Goal: Task Accomplishment & Management: Manage account settings

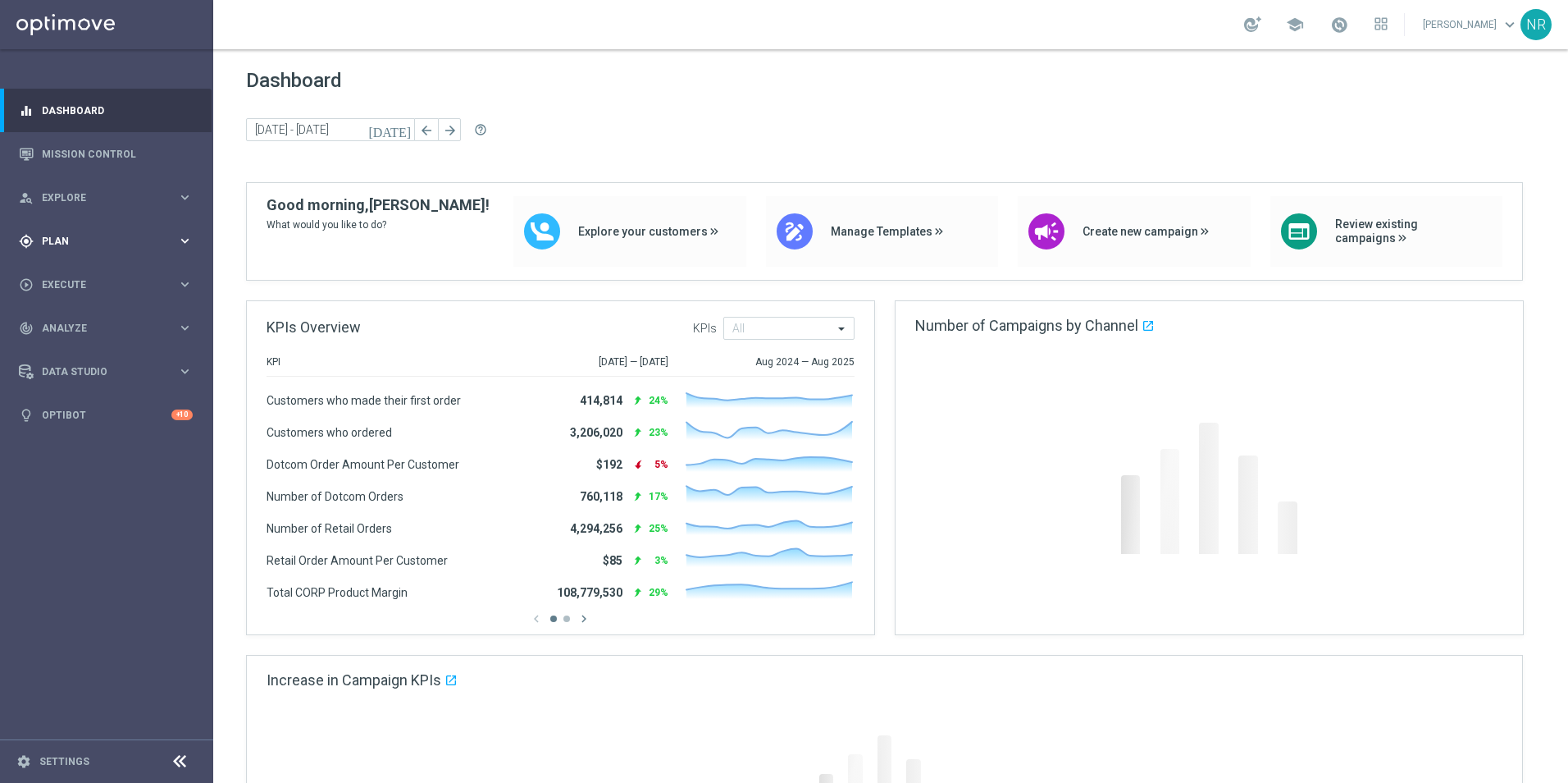
click at [97, 240] on span "Plan" at bounding box center [109, 242] width 136 height 10
click at [104, 277] on link "Target Groups" at bounding box center [106, 274] width 128 height 13
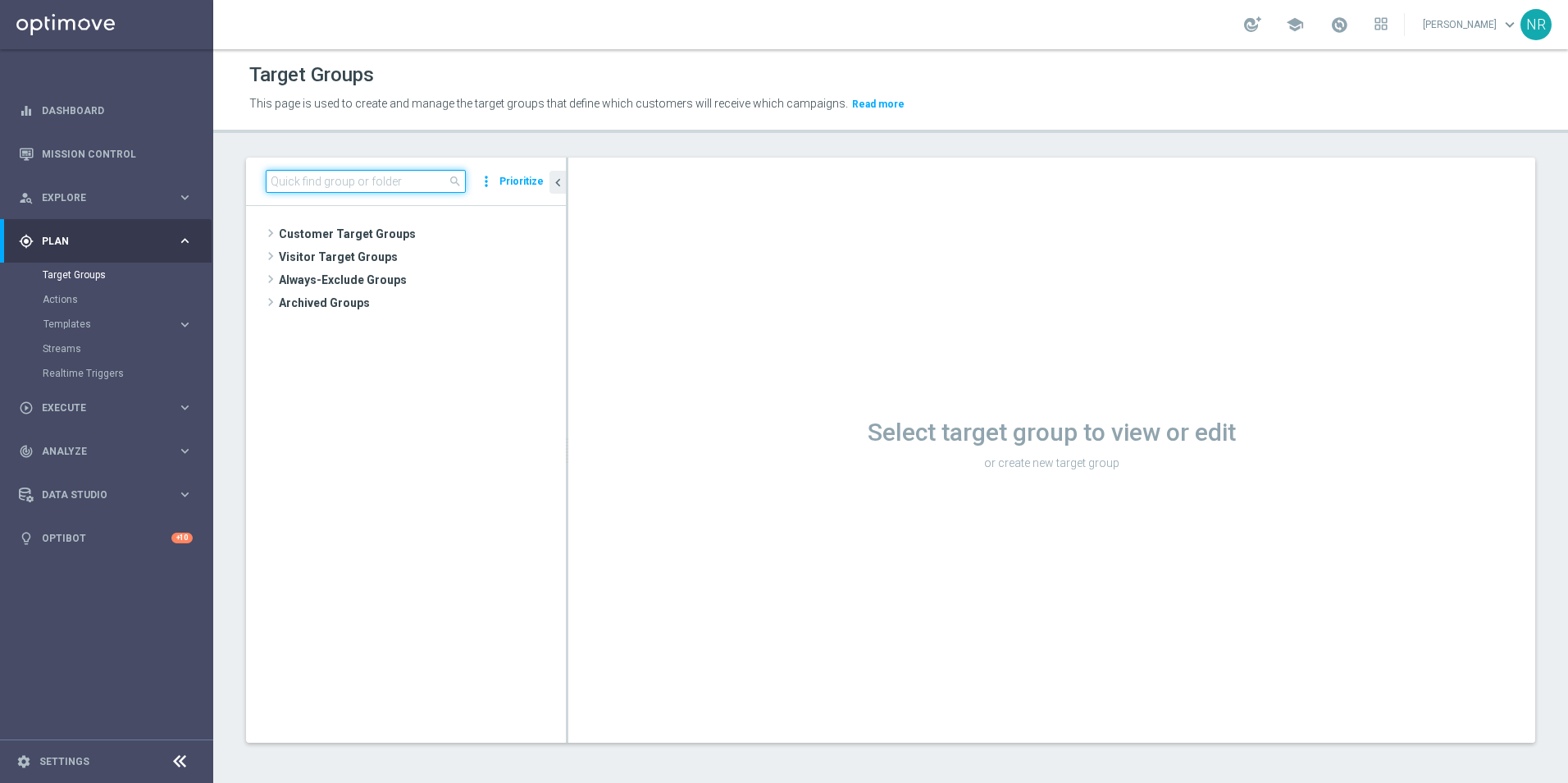
click at [373, 185] on input at bounding box center [365, 181] width 200 height 23
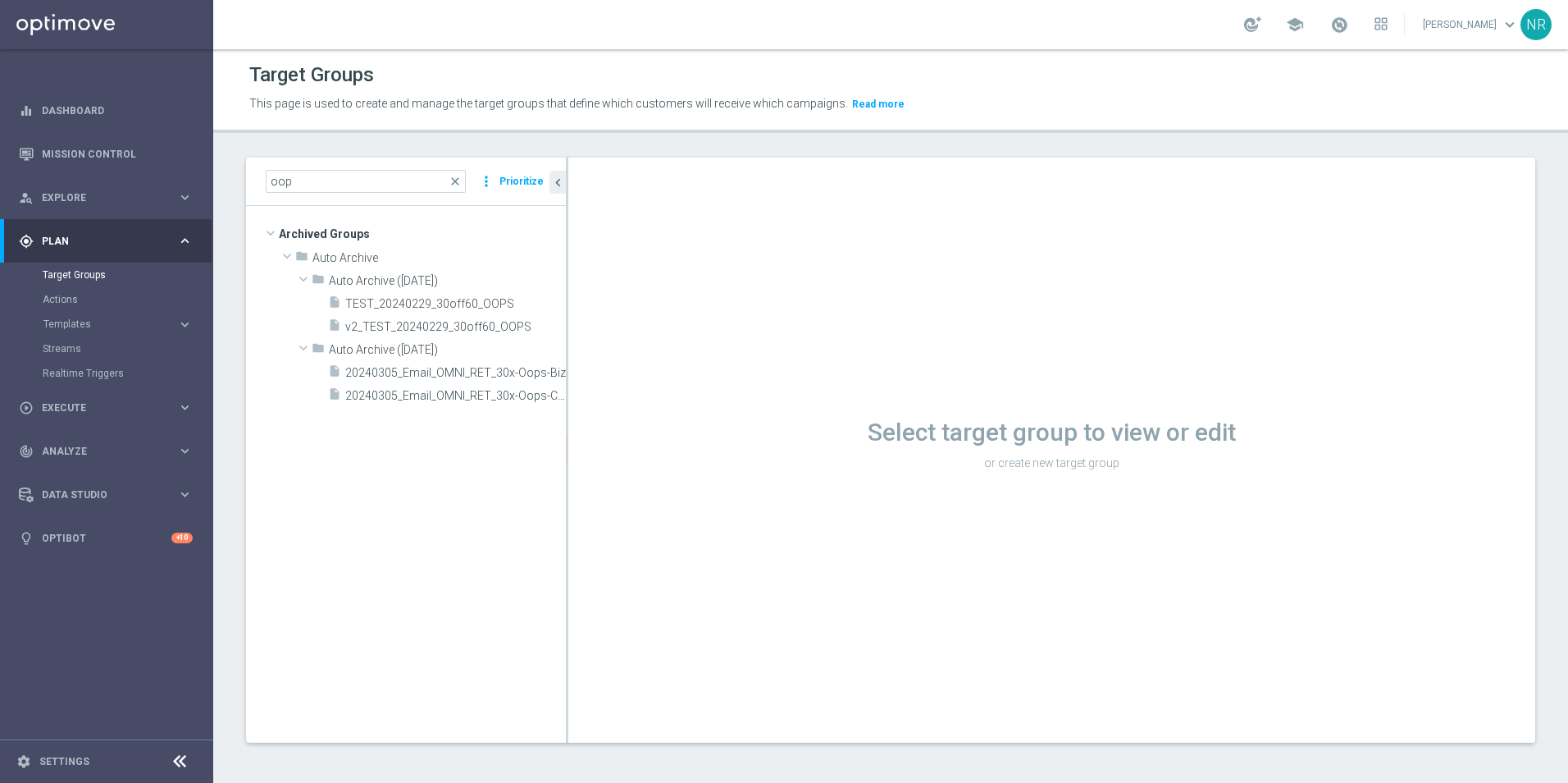
click at [1363, 296] on div "Select target group to view or edit or create new target group" at bounding box center [1052, 450] width 967 height 585
drag, startPoint x: 339, startPoint y: 177, endPoint x: 260, endPoint y: 170, distance: 79.3
click at [257, 177] on div "oop close more_vert Prioritize" at bounding box center [405, 182] width 320 height 48
type input "apology"
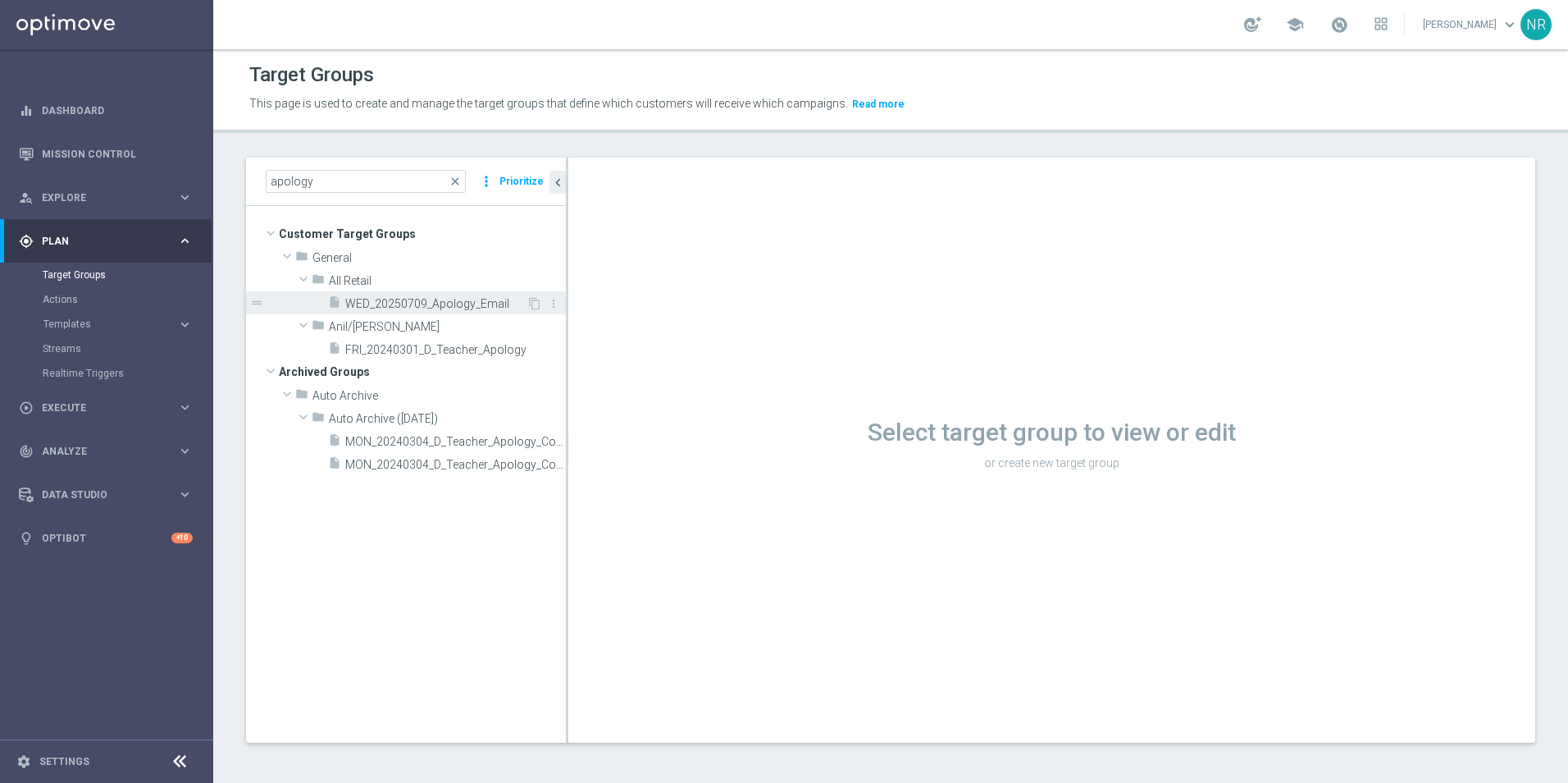
click at [411, 299] on span "WED_20250709_Apology_Email" at bounding box center [436, 304] width 181 height 14
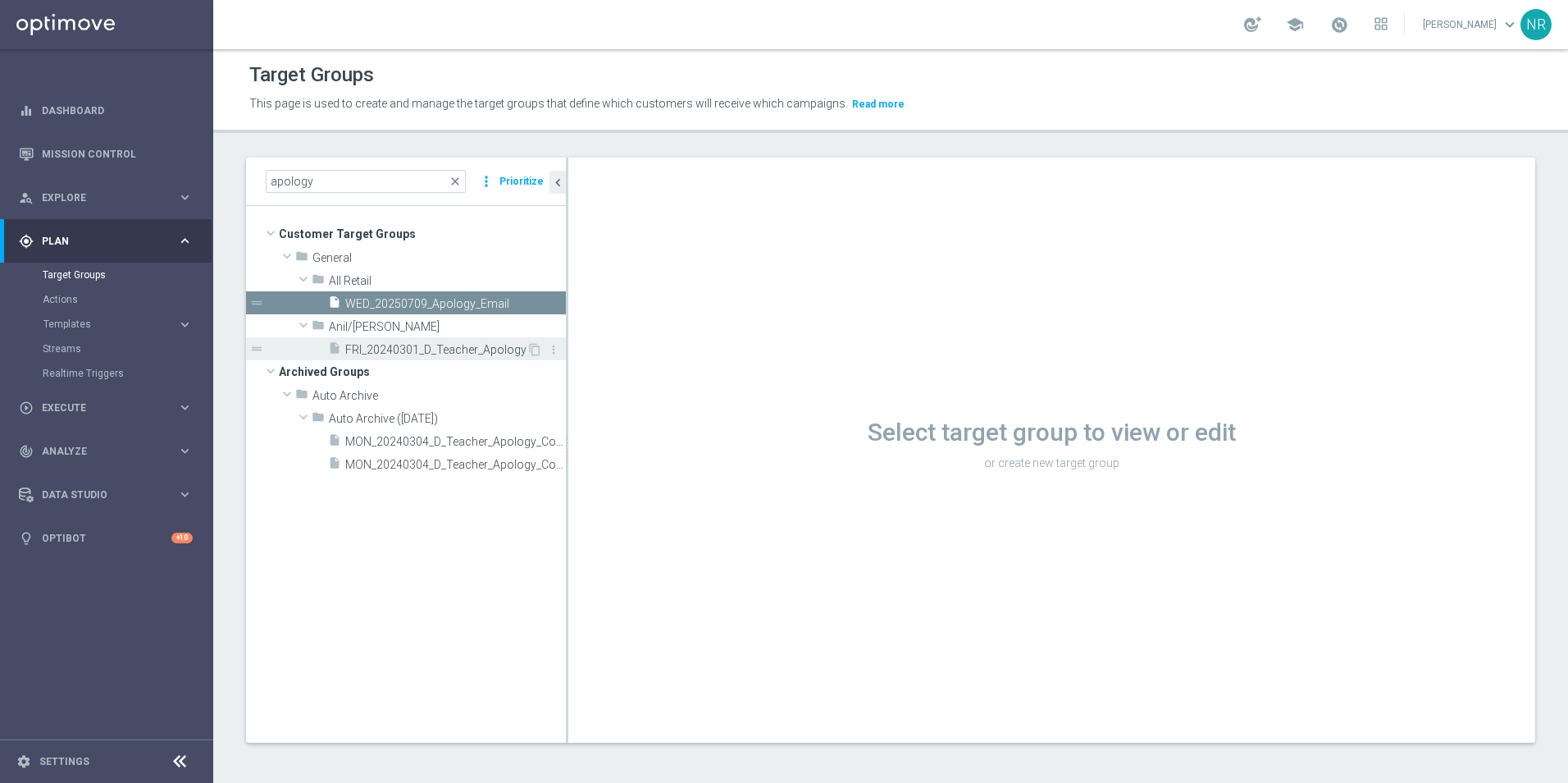
click at [453, 350] on span "FRI_20240301_D_Teacher_Apology" at bounding box center [436, 350] width 181 height 14
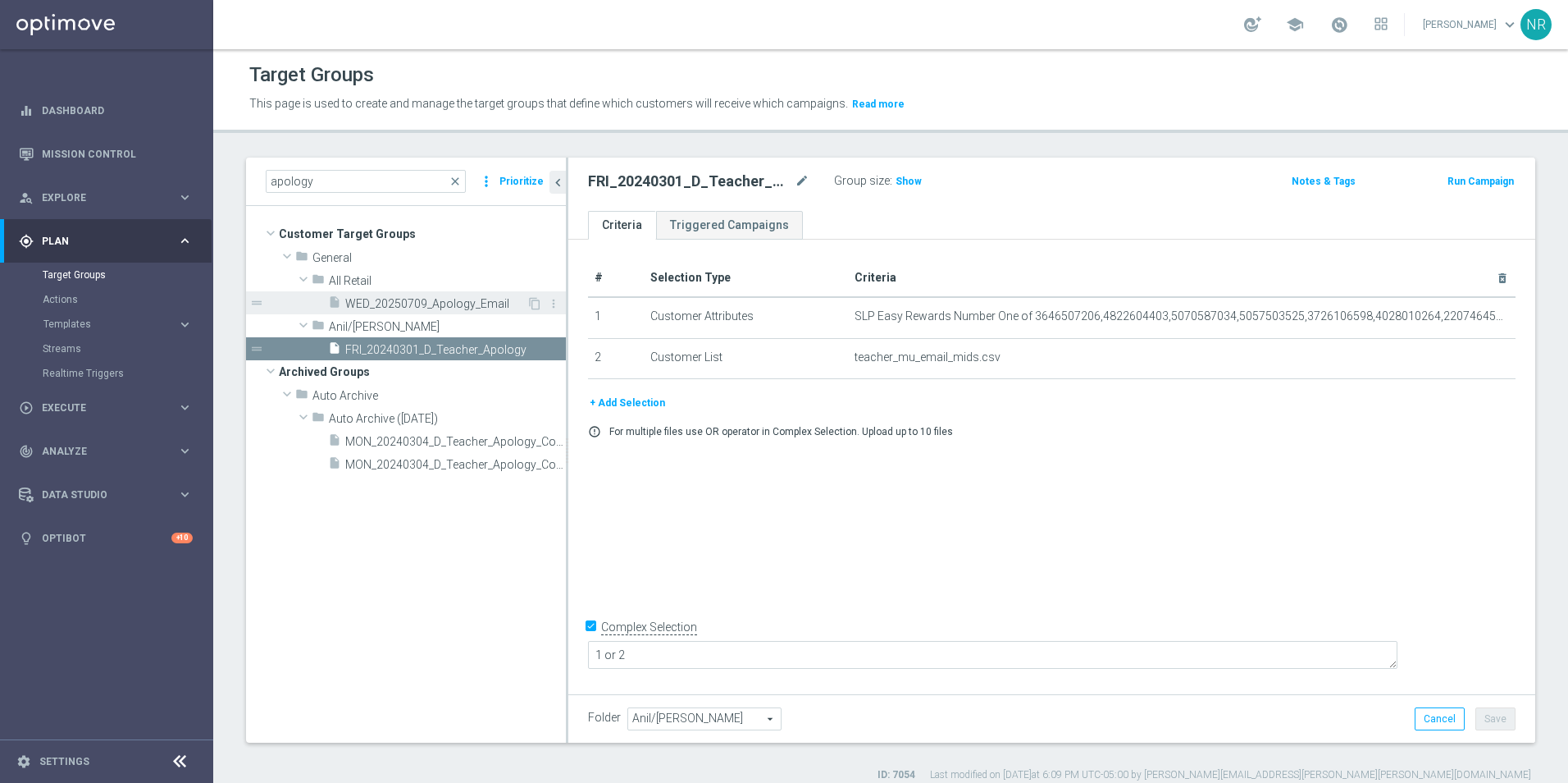
click at [438, 295] on div "insert_drive_file WED_20250709_Apology_Email" at bounding box center [427, 302] width 198 height 23
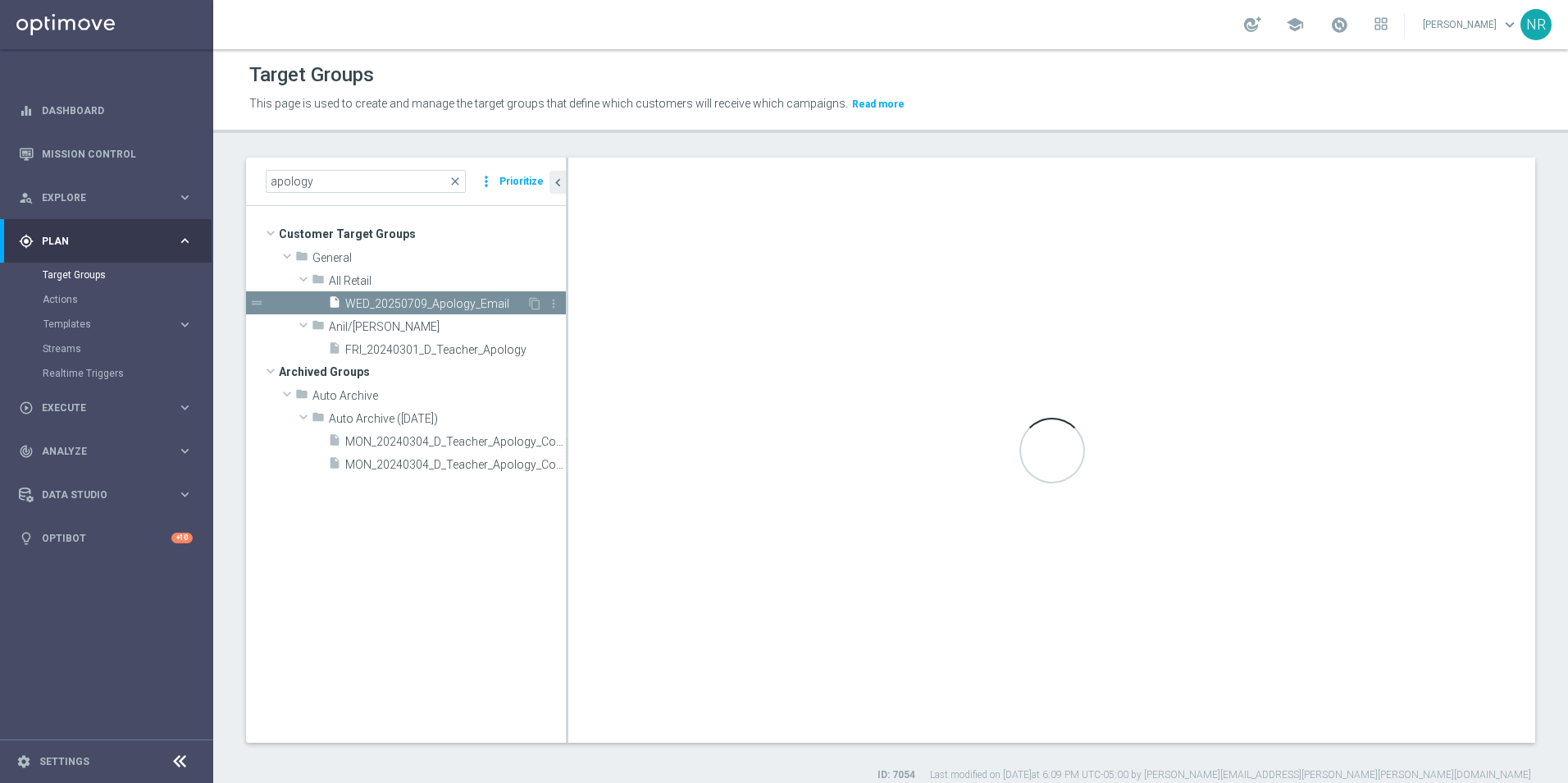
checkbox input "false"
type input "All Retail"
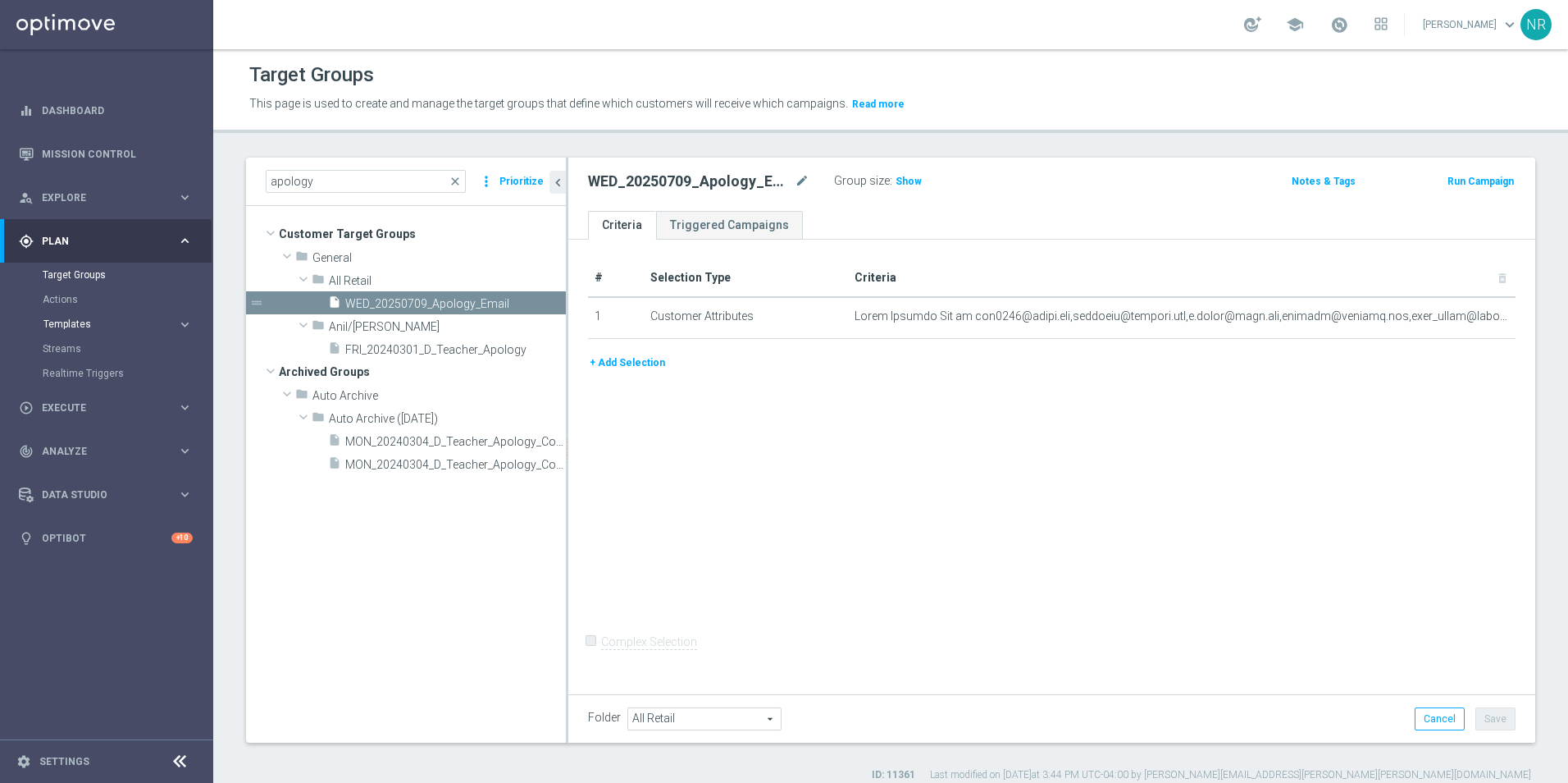
click at [85, 328] on span "Templates" at bounding box center [102, 324] width 117 height 10
click at [81, 350] on link "Optimail" at bounding box center [110, 348] width 120 height 13
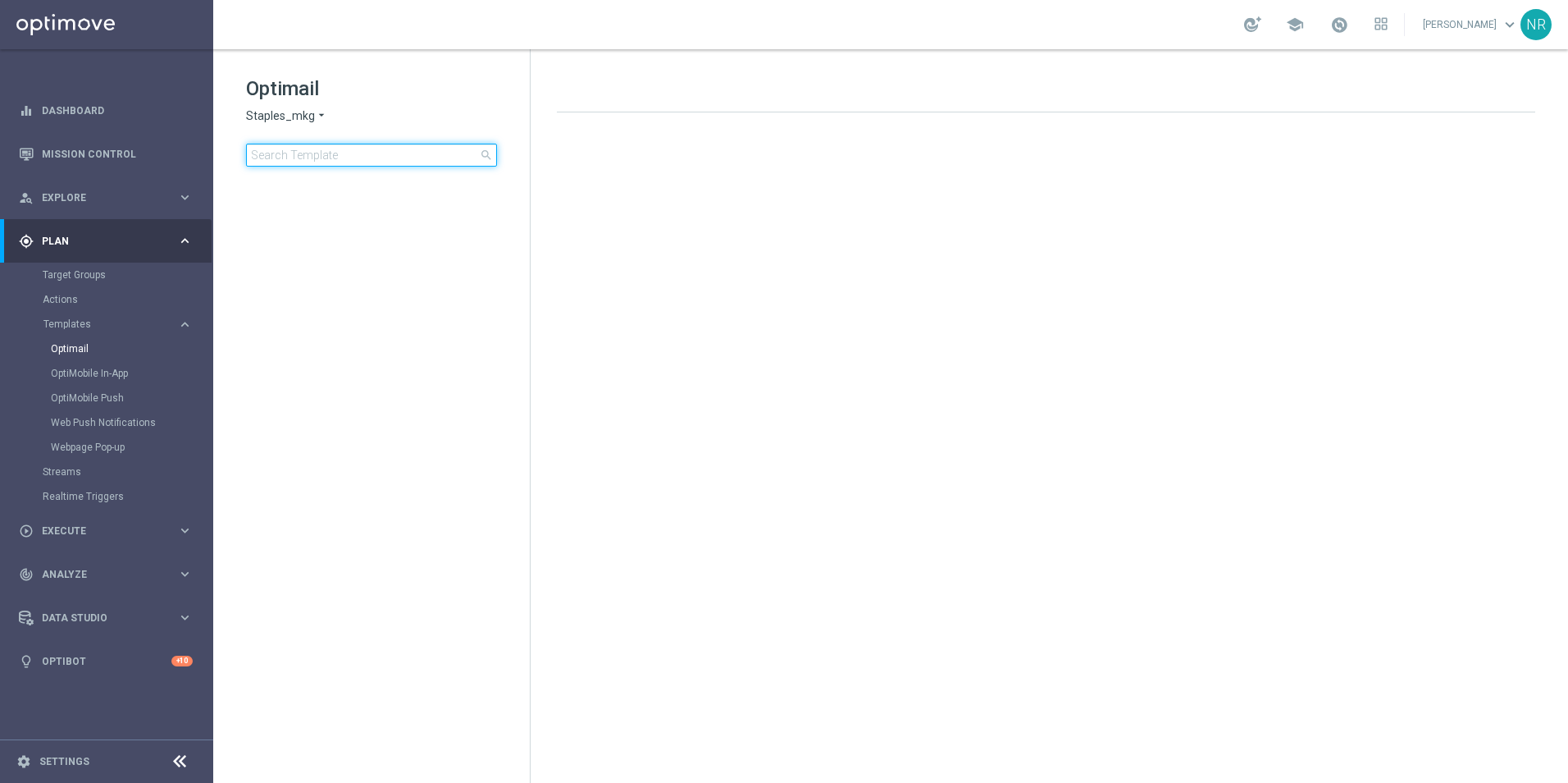
click at [343, 158] on input at bounding box center [371, 154] width 251 height 23
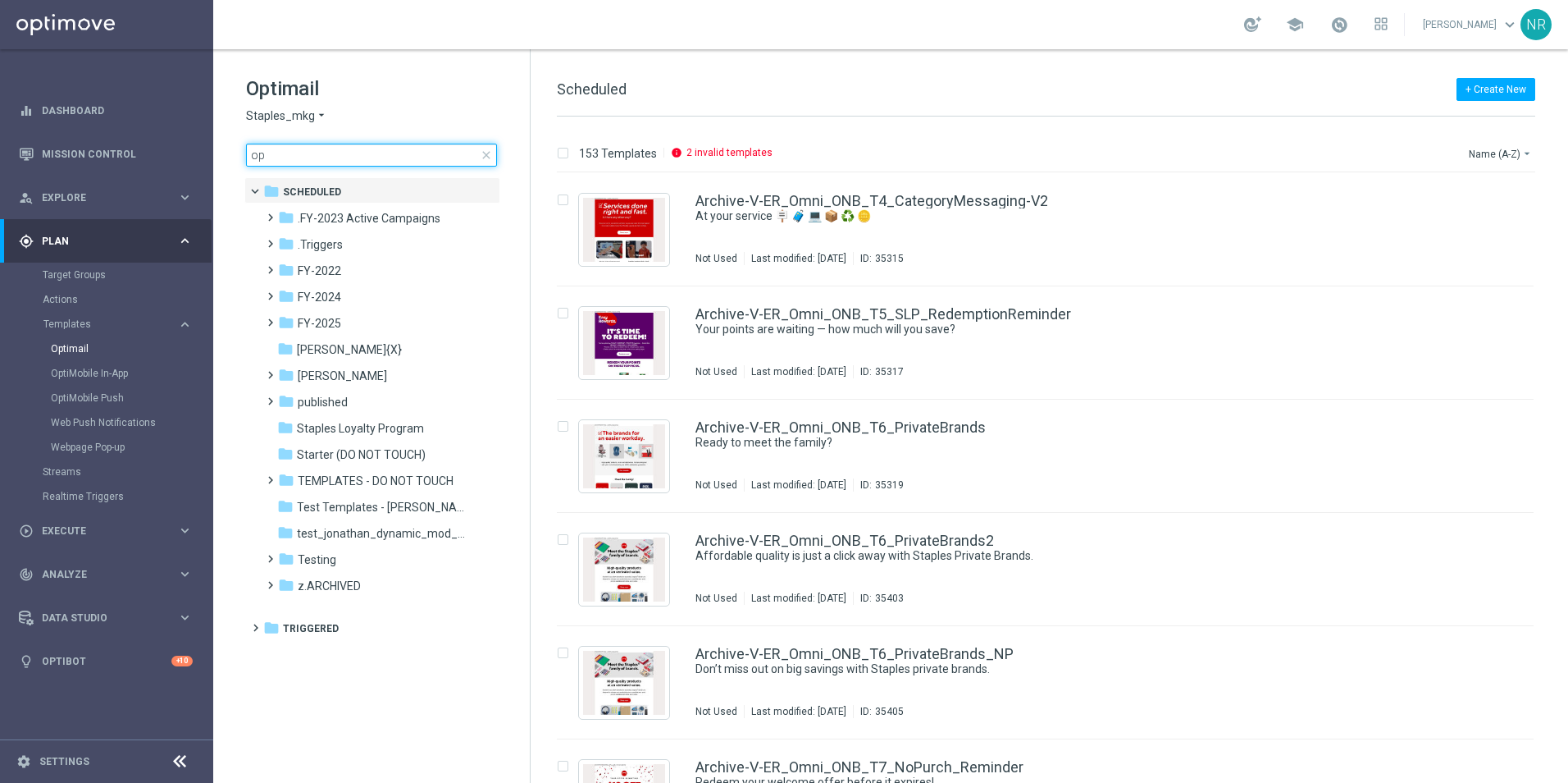
type input "ops"
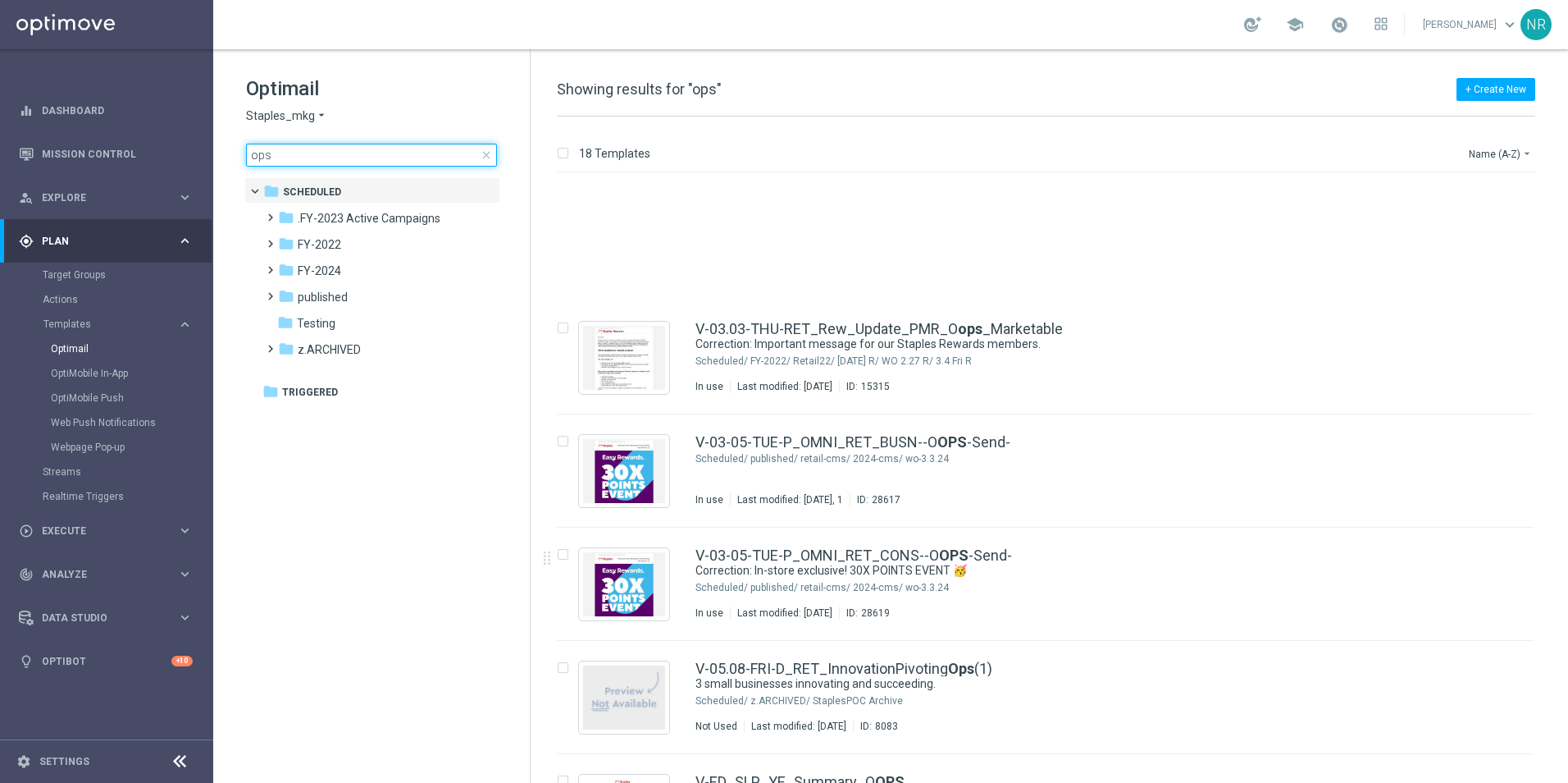
scroll to position [1429, 0]
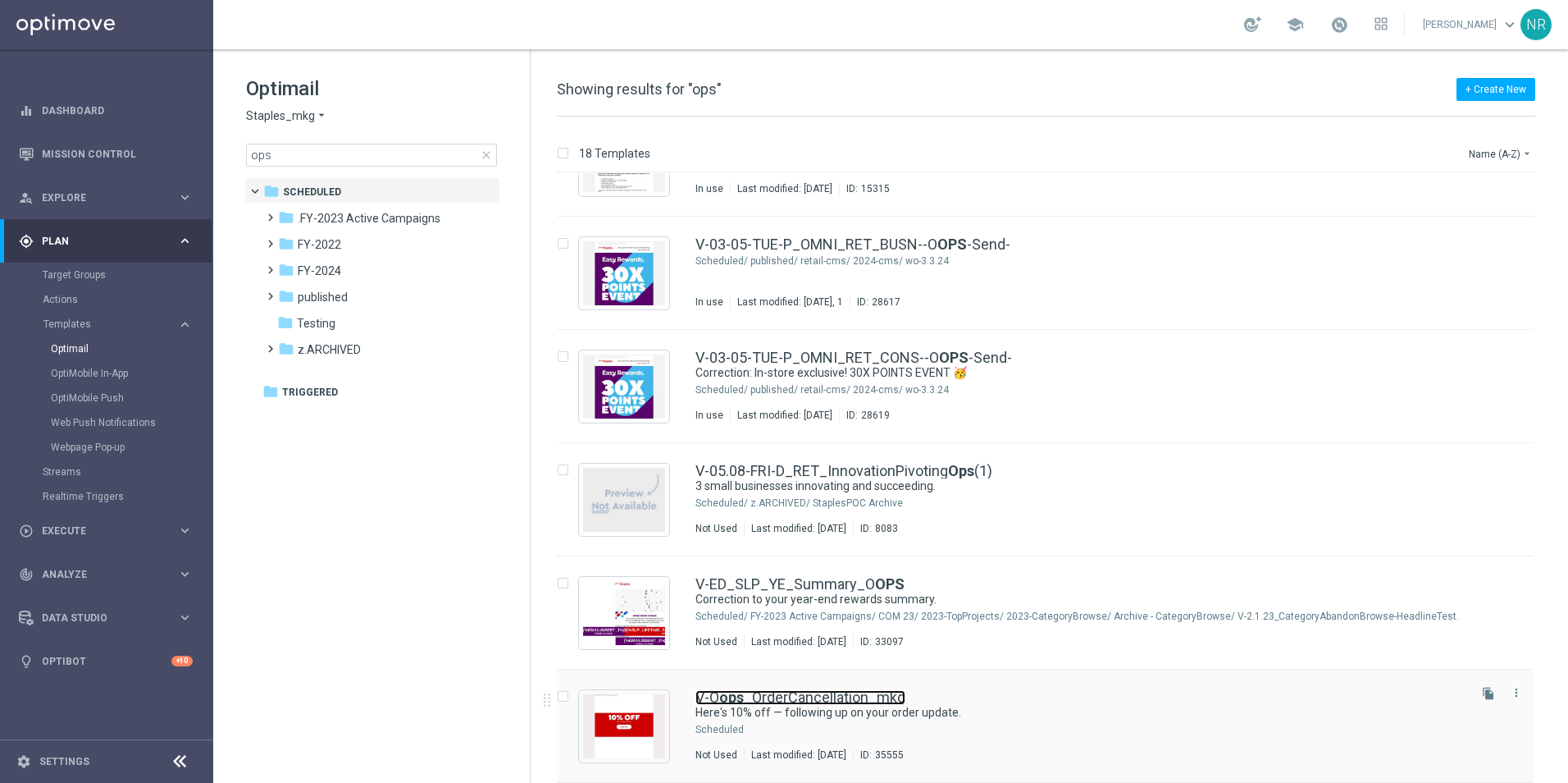
click at [779, 696] on link "V-O ops _OrderCancellation_mkg" at bounding box center [801, 696] width 210 height 14
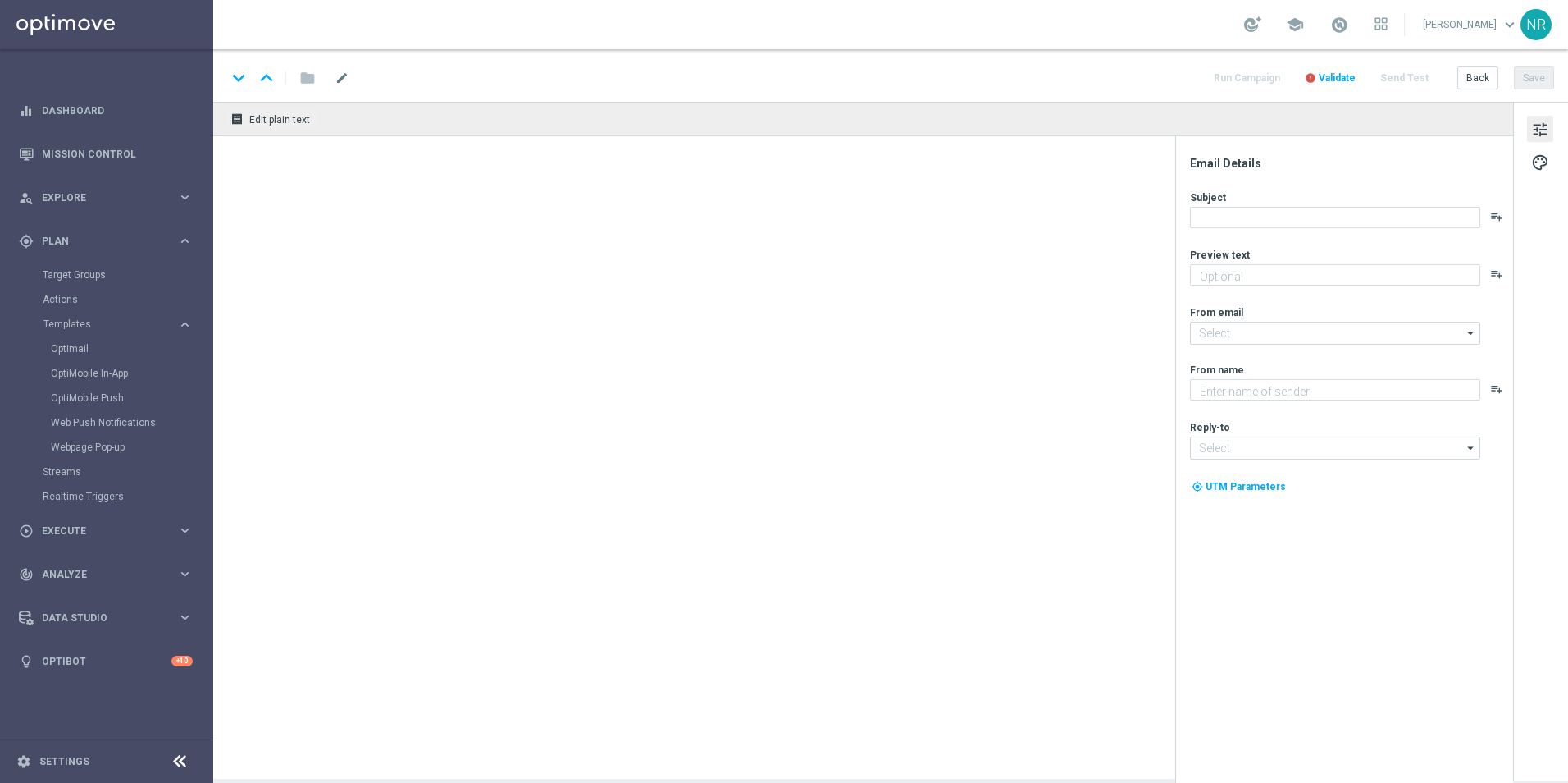
type input "V-Oops_OrderCancellation_mkg"
type textarea "Thanks for choosing Staples."
type input "staples@connected.staples.com"
type textarea "Staples"
type input "info@staples.com"
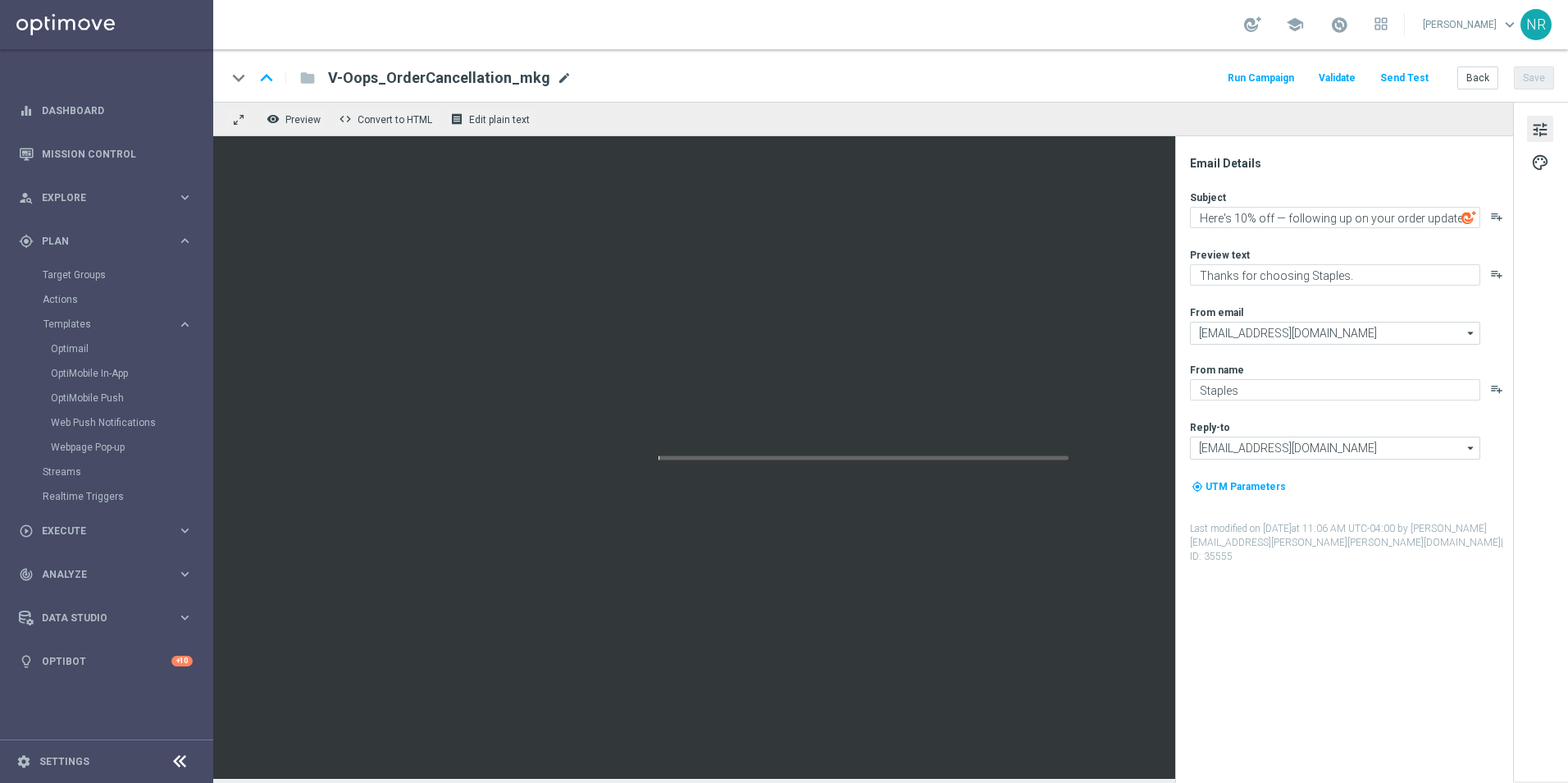
click at [560, 76] on span "mode_edit" at bounding box center [564, 77] width 14 height 14
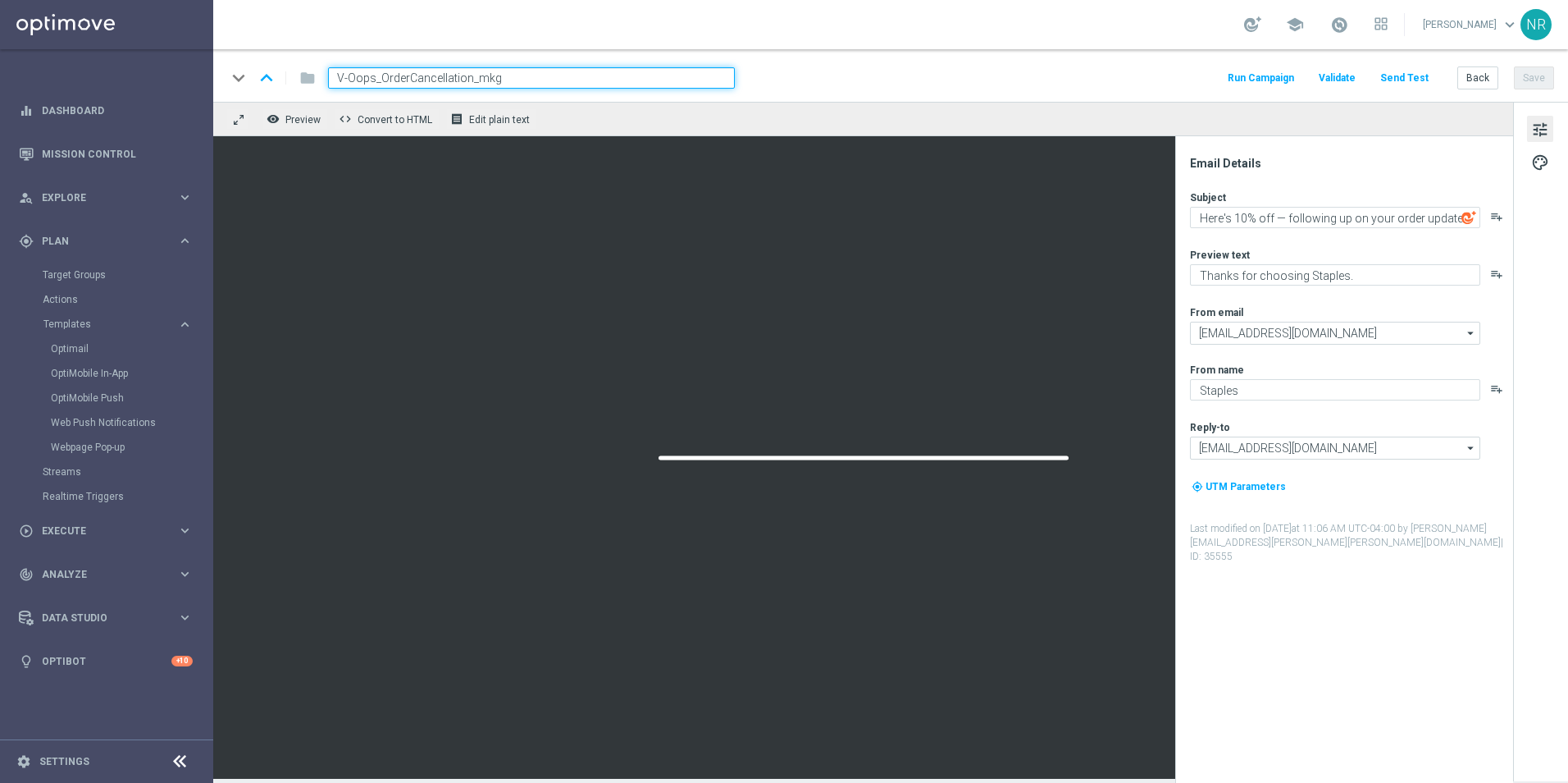
drag, startPoint x: 471, startPoint y: 76, endPoint x: 332, endPoint y: 76, distance: 139.0
click at [332, 76] on input "V-Oops_OrderCancellation_mkg" at bounding box center [532, 77] width 407 height 21
click at [55, 143] on link "Mission Control" at bounding box center [117, 154] width 151 height 43
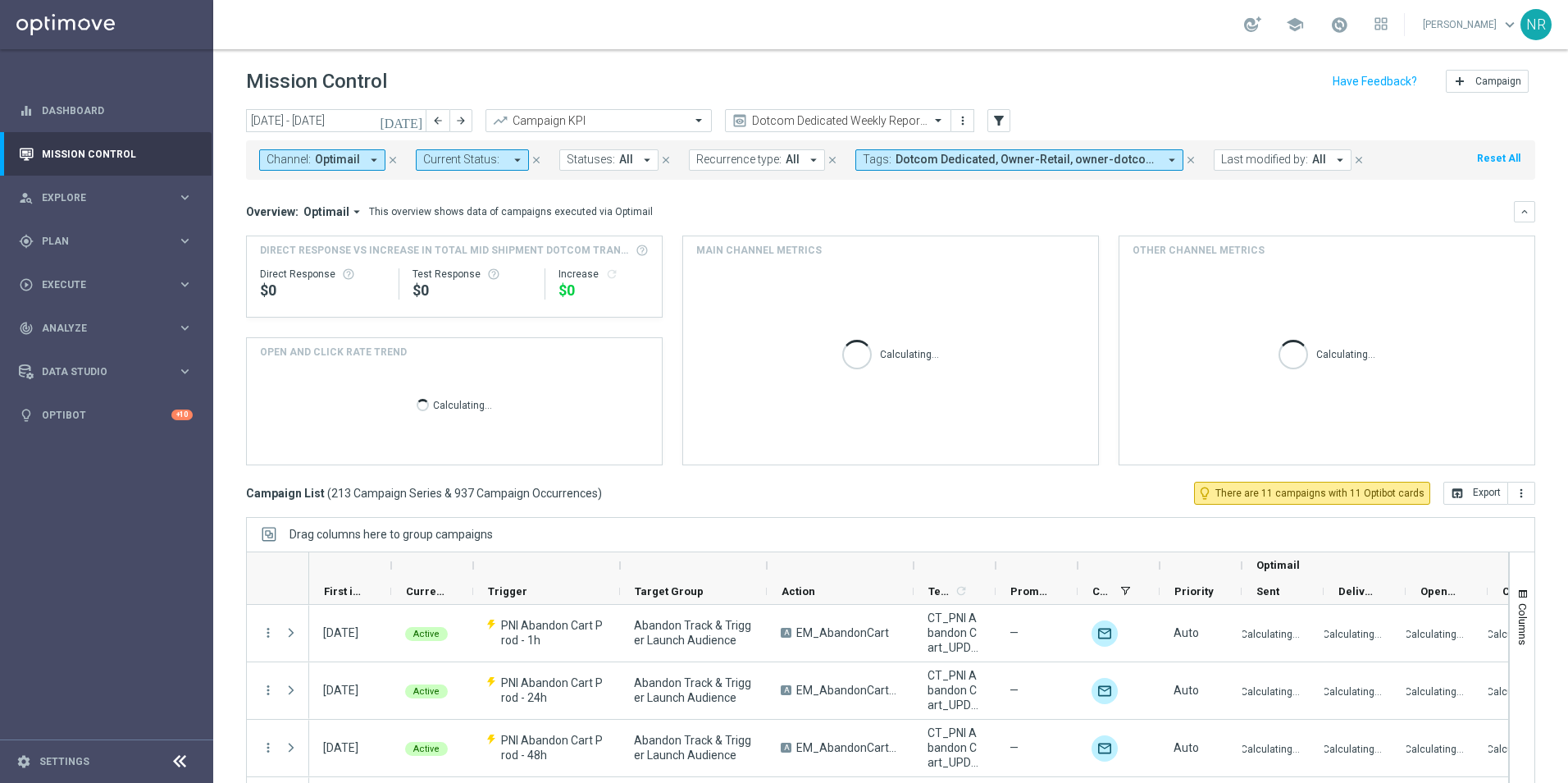
click at [1011, 116] on div "today 01 Sep 2025 - 07 Sep 2025 arrow_back arrow_forward Campaign KPI trending_…" at bounding box center [890, 121] width 1289 height 25
click at [1005, 120] on icon "filter_alt" at bounding box center [998, 120] width 14 height 14
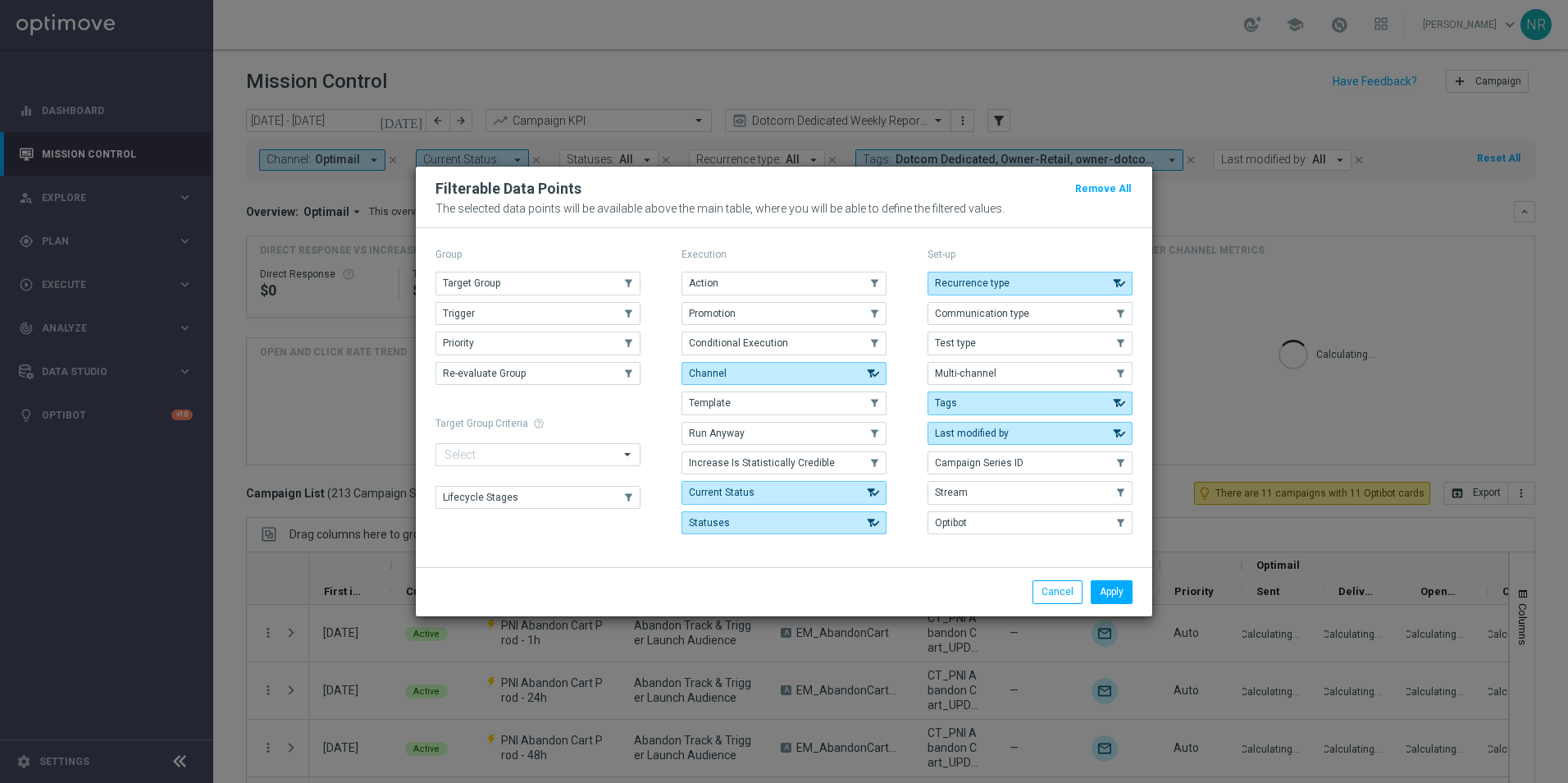
click at [555, 271] on div "Group Target Group .cls-1{fill:none;} .cls-1{fill:none;} Trigger .cls-1{fill:no…" at bounding box center [538, 392] width 205 height 297
click at [530, 278] on button "Target Group" at bounding box center [538, 282] width 205 height 23
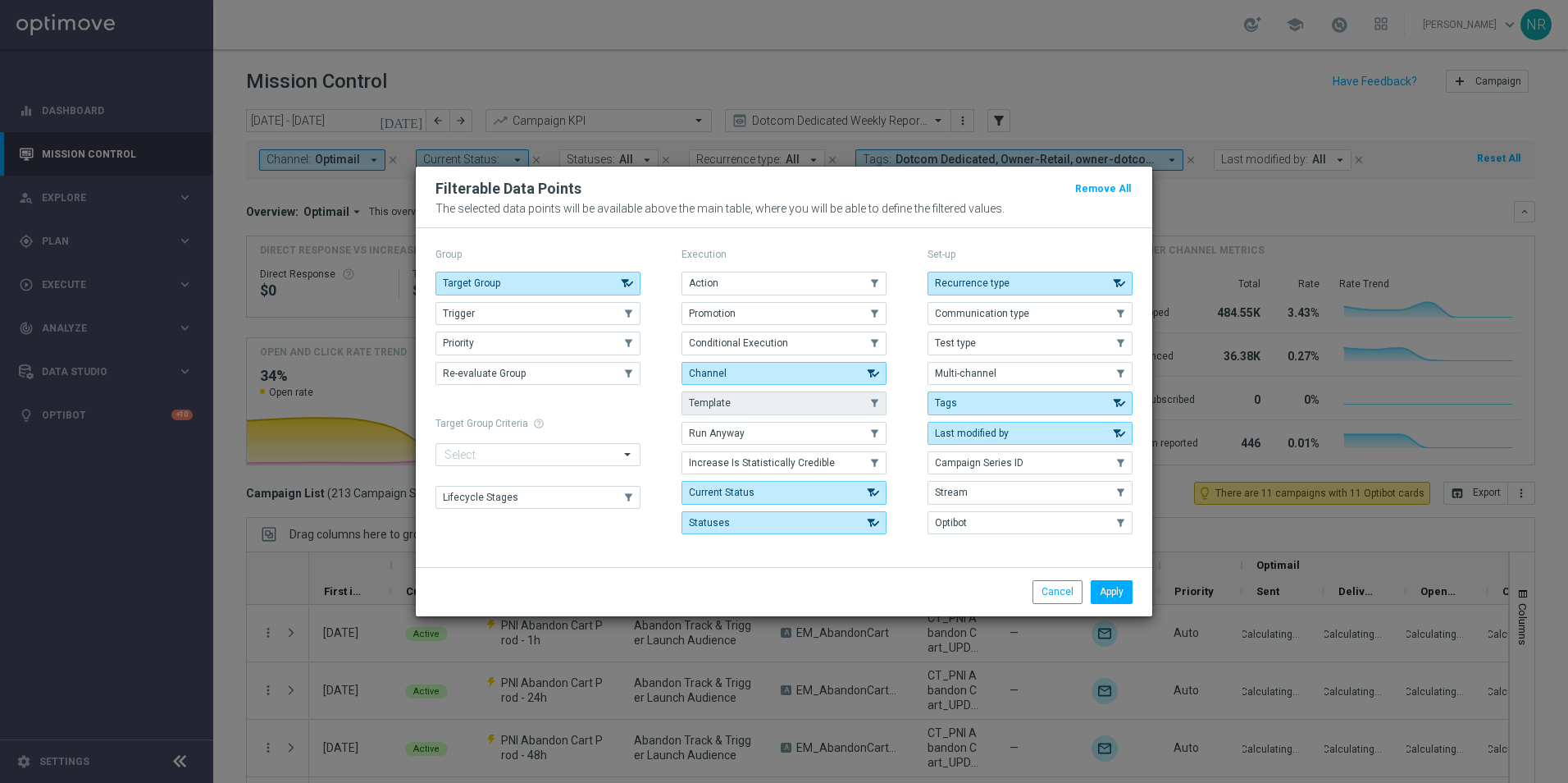
click at [765, 399] on button "Template" at bounding box center [784, 402] width 205 height 23
click at [1118, 579] on div "Apply Cancel" at bounding box center [784, 590] width 736 height 48
drag, startPoint x: 1104, startPoint y: 595, endPoint x: 1059, endPoint y: 575, distance: 49.2
click at [1104, 594] on button "Apply" at bounding box center [1111, 591] width 42 height 23
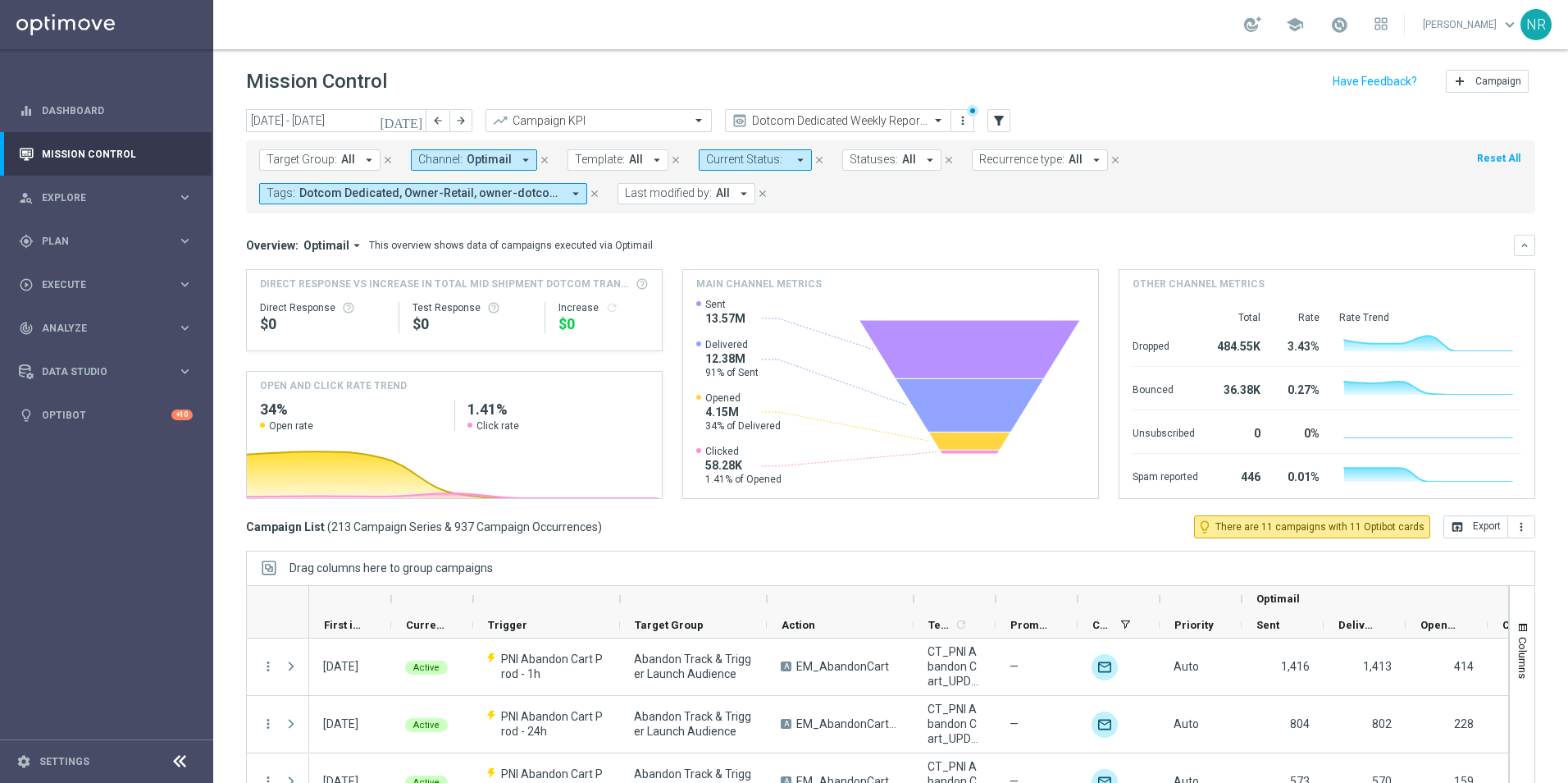
click at [586, 163] on span "Template:" at bounding box center [600, 159] width 50 height 14
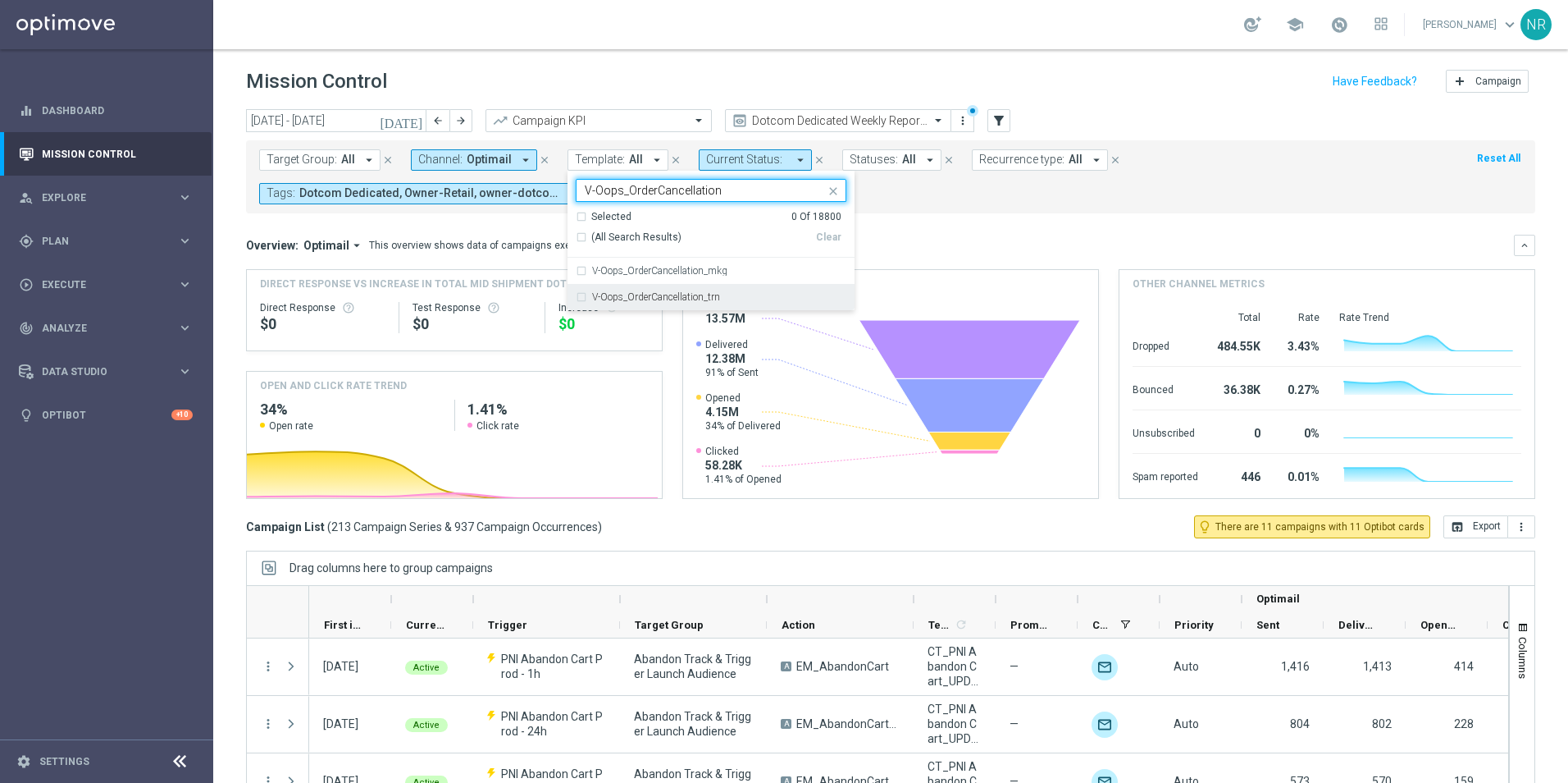
click at [642, 295] on label "V-Oops_OrderCancellation_trn" at bounding box center [656, 297] width 128 height 10
type input "V-Oops_OrderCancellation"
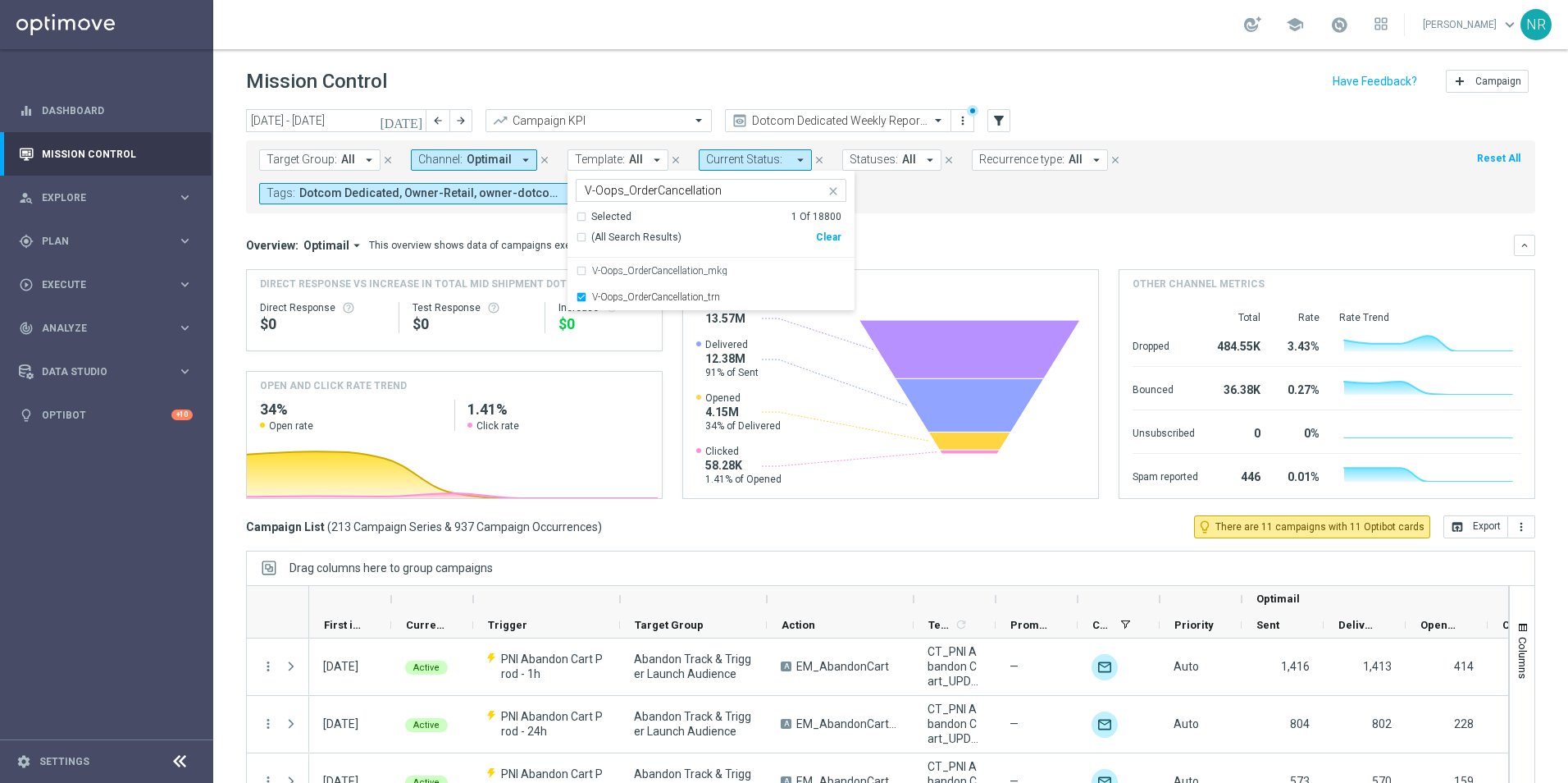
click at [947, 235] on div "Overview: Optimail arrow_drop_down This overview shows data of campaigns execut…" at bounding box center [890, 245] width 1289 height 21
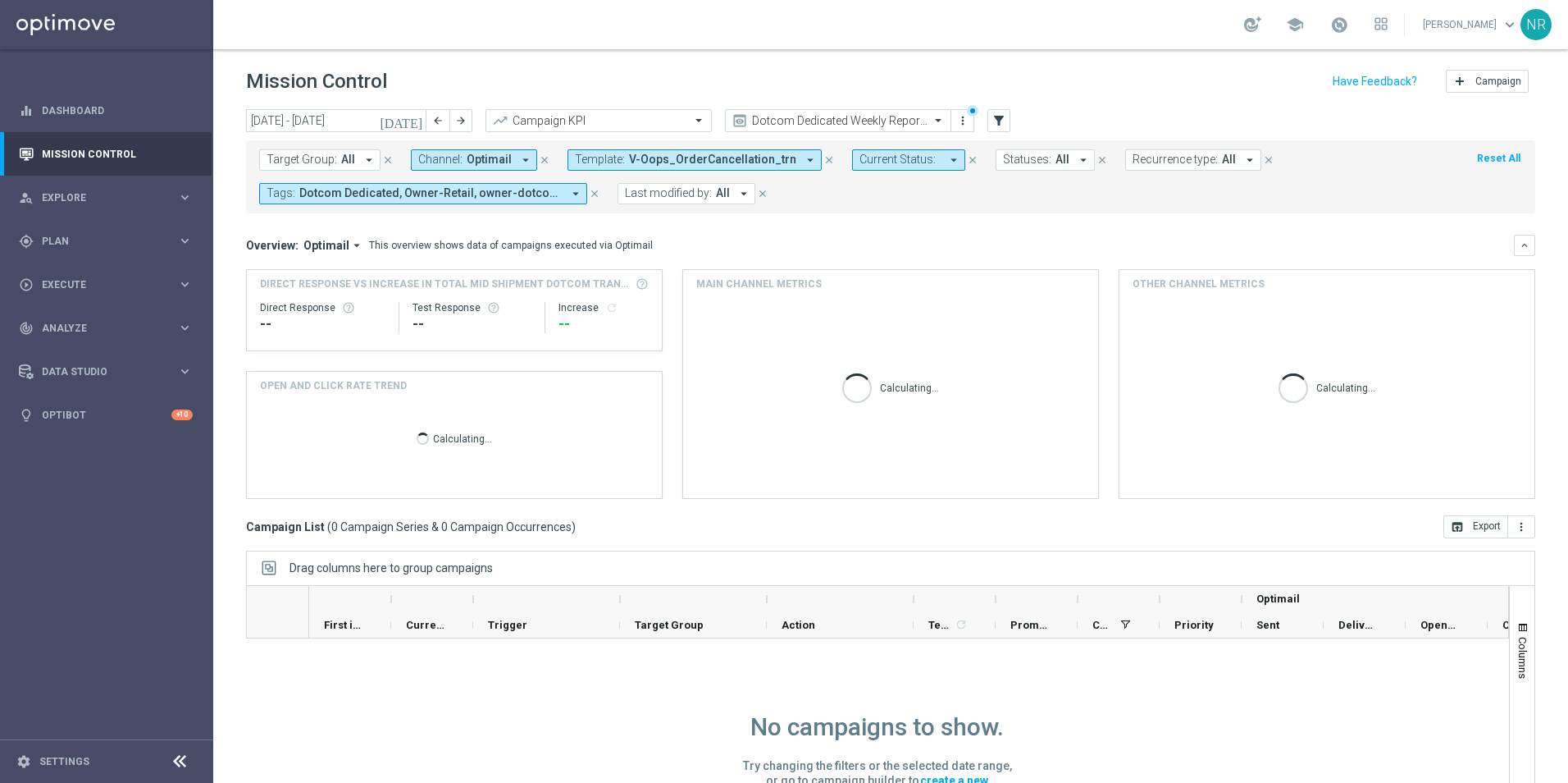
click at [661, 175] on form "Target Group: All arrow_drop_down close Channel: Optimail arrow_drop_down close…" at bounding box center [854, 176] width 1190 height 55
click at [667, 165] on span "V-Oops_OrderCancellation_trn" at bounding box center [712, 159] width 167 height 14
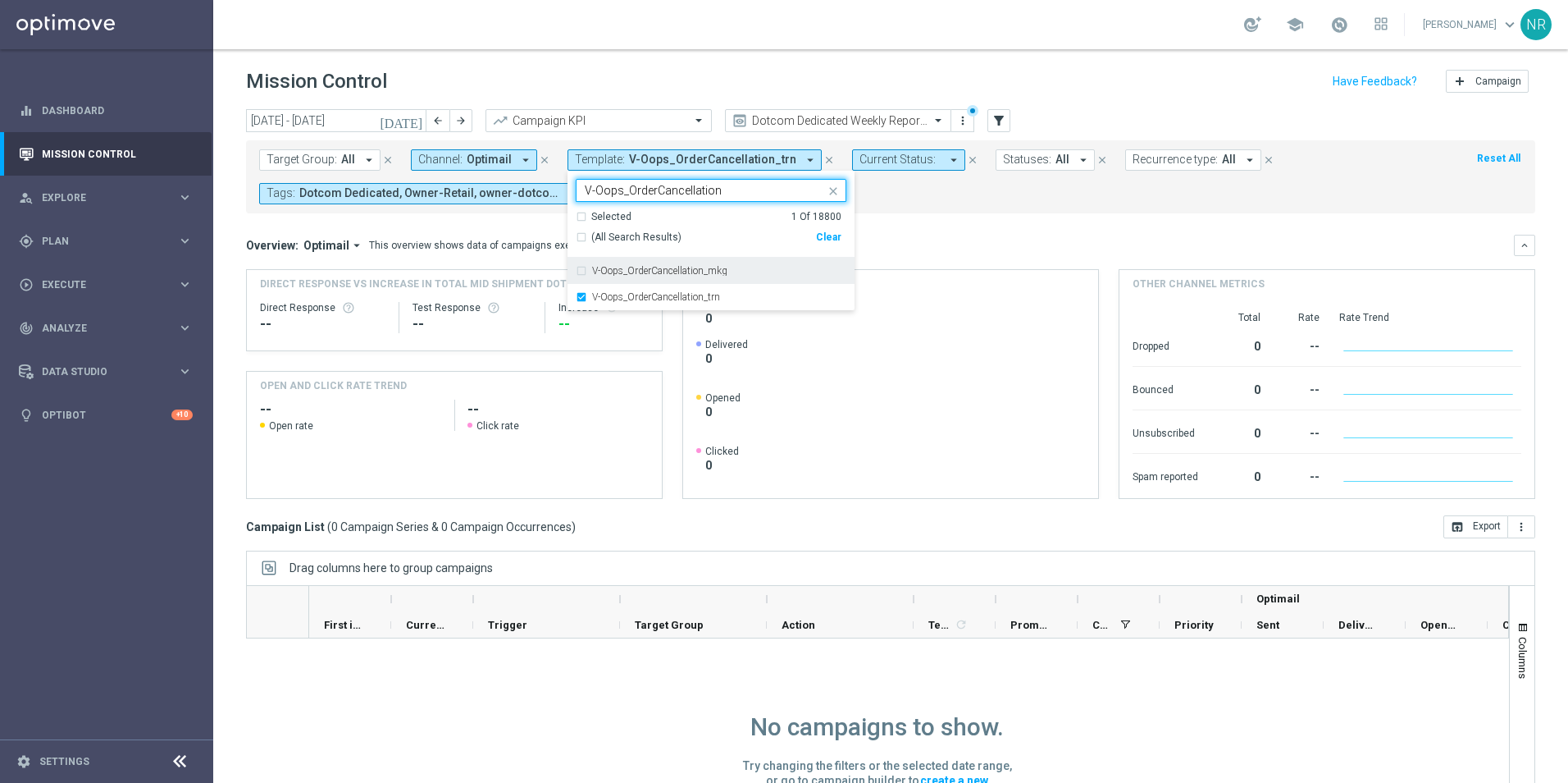
click at [672, 265] on div "V-Oops_OrderCancellation_mkg" at bounding box center [711, 271] width 271 height 26
type input "V-Oops_OrderCancellation"
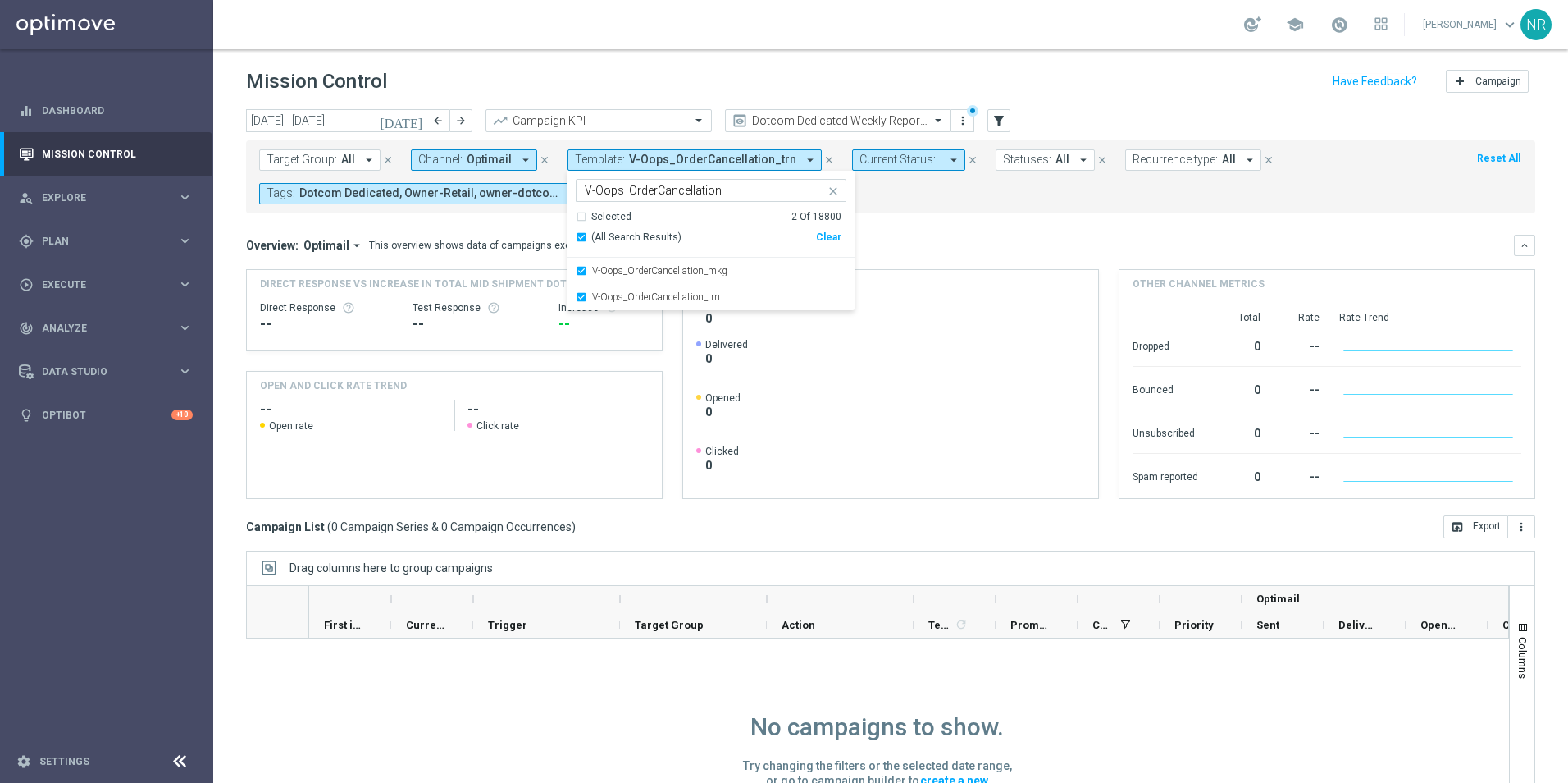
click at [926, 254] on div "Overview: Optimail arrow_drop_down This overview shows data of campaigns execut…" at bounding box center [890, 245] width 1289 height 21
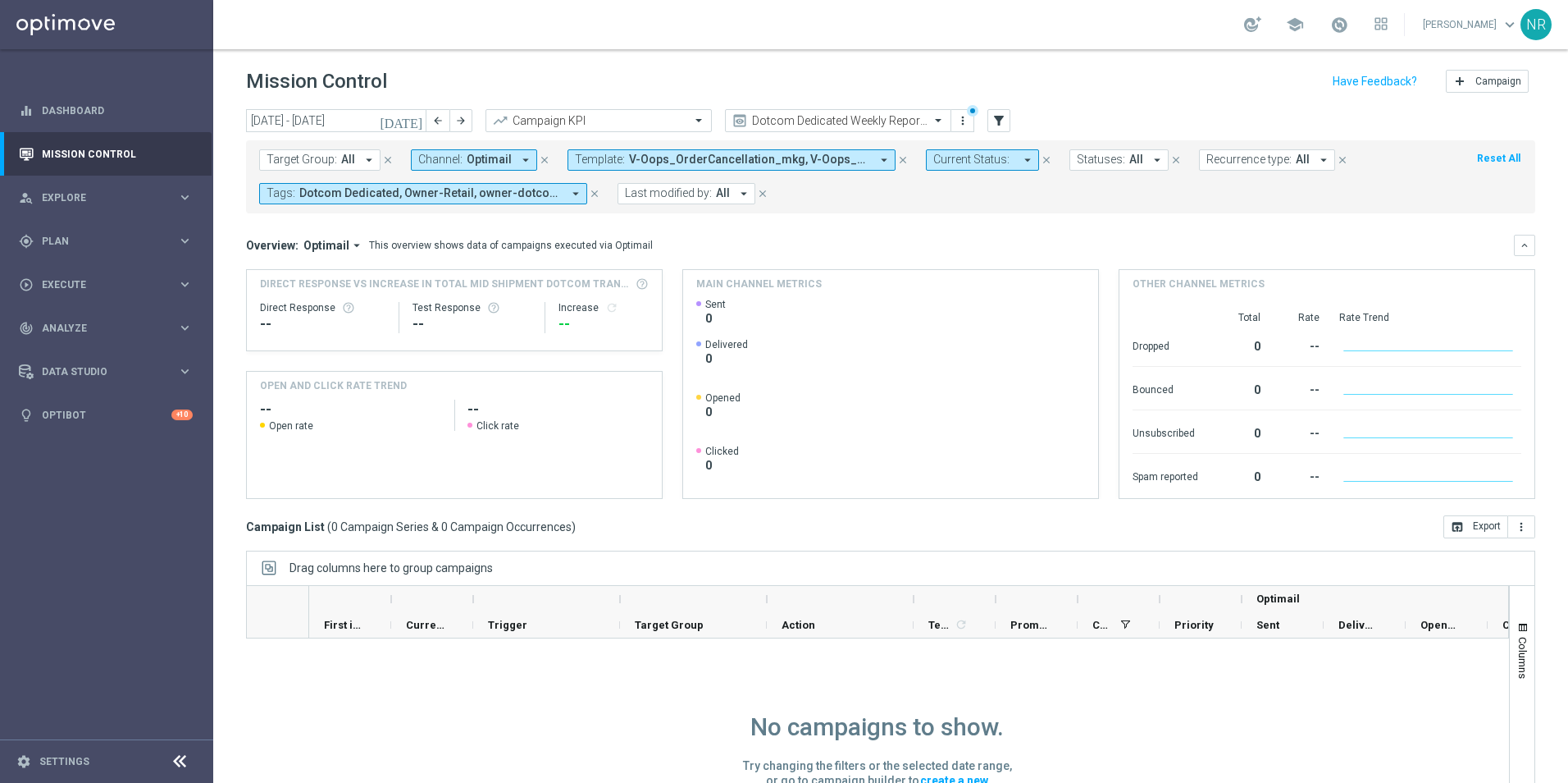
click at [410, 117] on icon "today" at bounding box center [402, 120] width 44 height 14
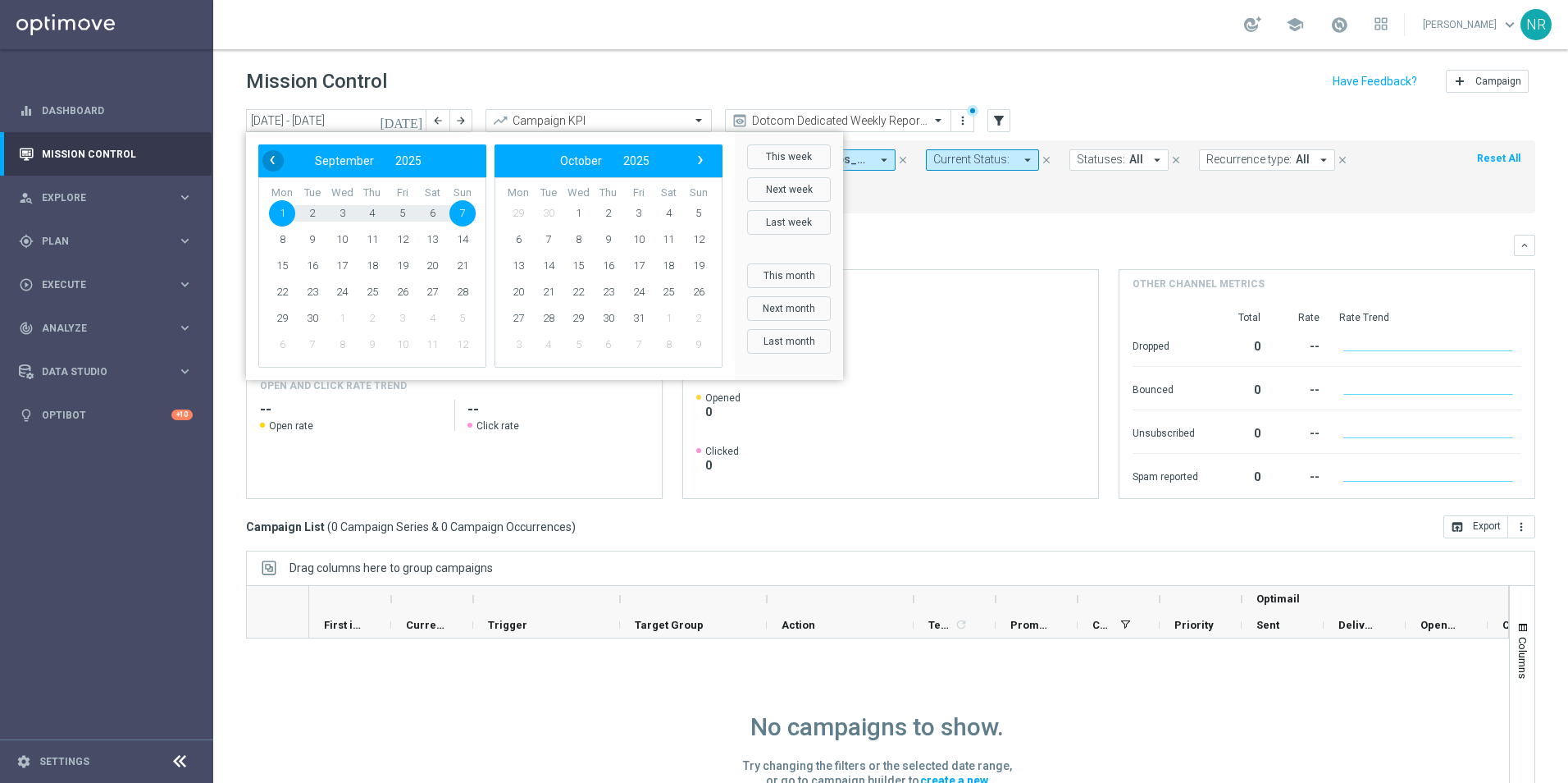
click at [277, 155] on span "‹" at bounding box center [272, 159] width 21 height 21
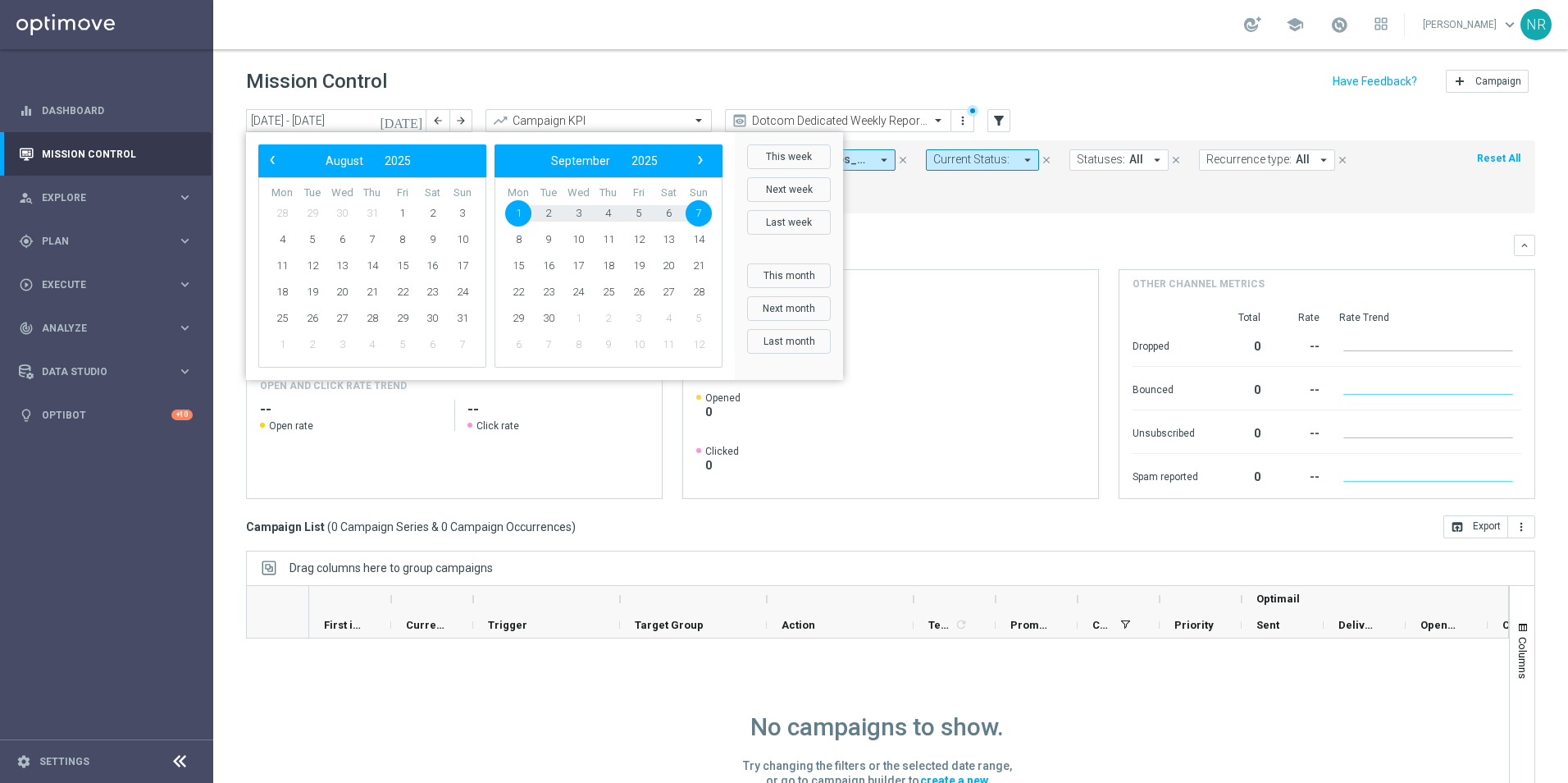
click at [277, 155] on span "‹" at bounding box center [272, 159] width 21 height 21
click at [463, 212] on span "1" at bounding box center [462, 213] width 26 height 26
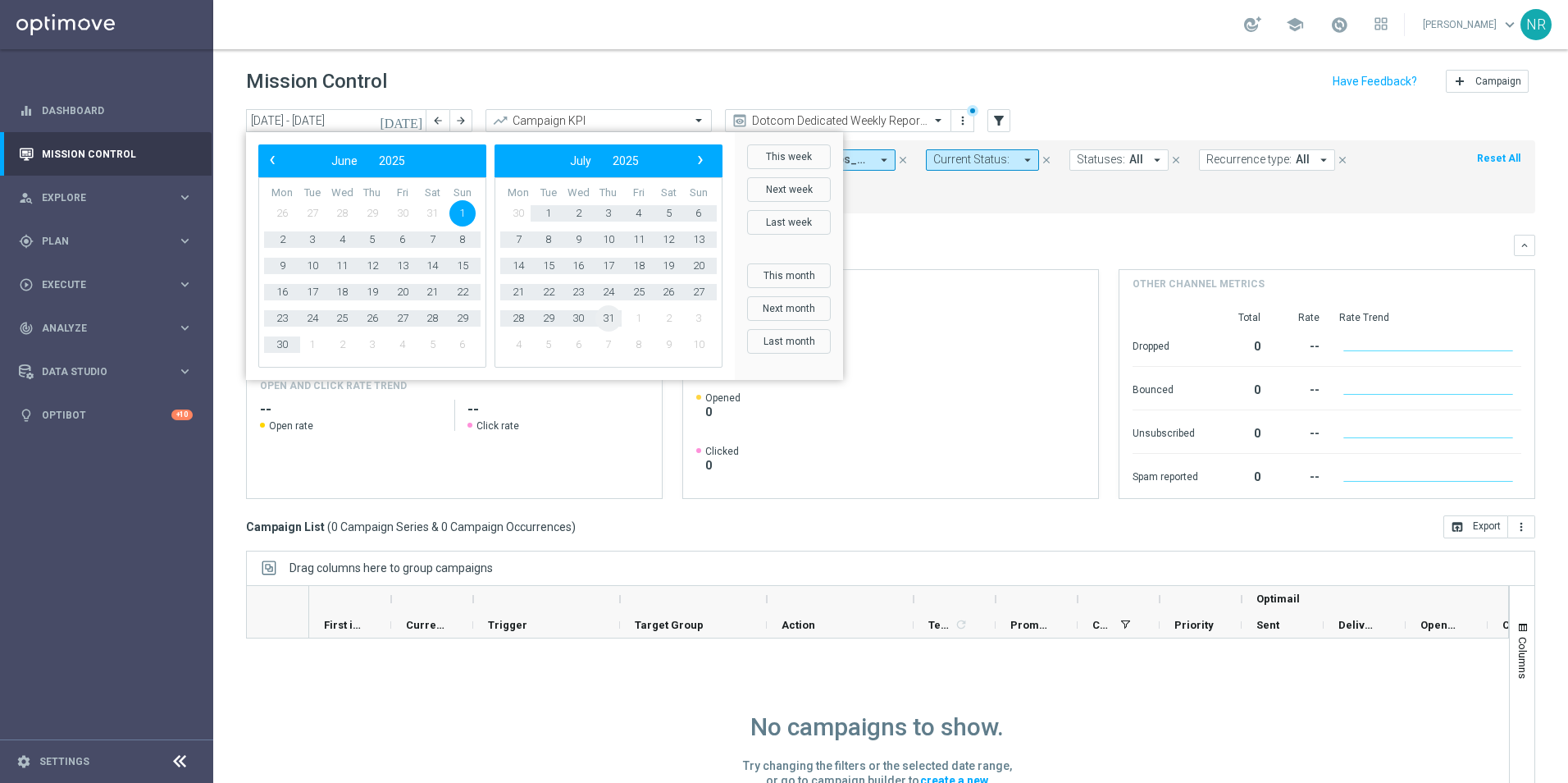
click at [617, 321] on span "31" at bounding box center [608, 318] width 26 height 26
type input "01 Jun 2025 - 31 Jul 2025"
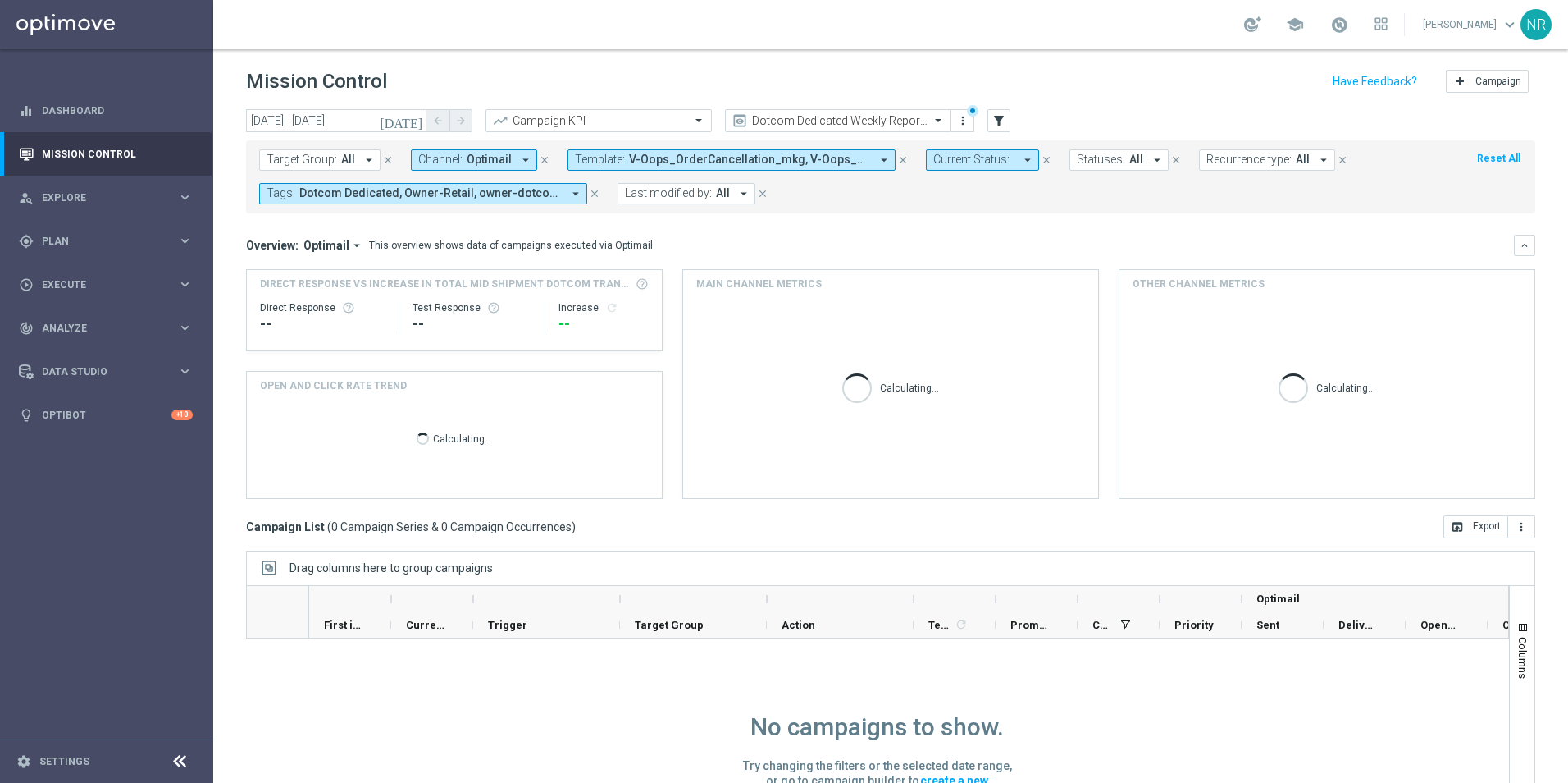
click at [596, 198] on icon "close" at bounding box center [594, 193] width 12 height 12
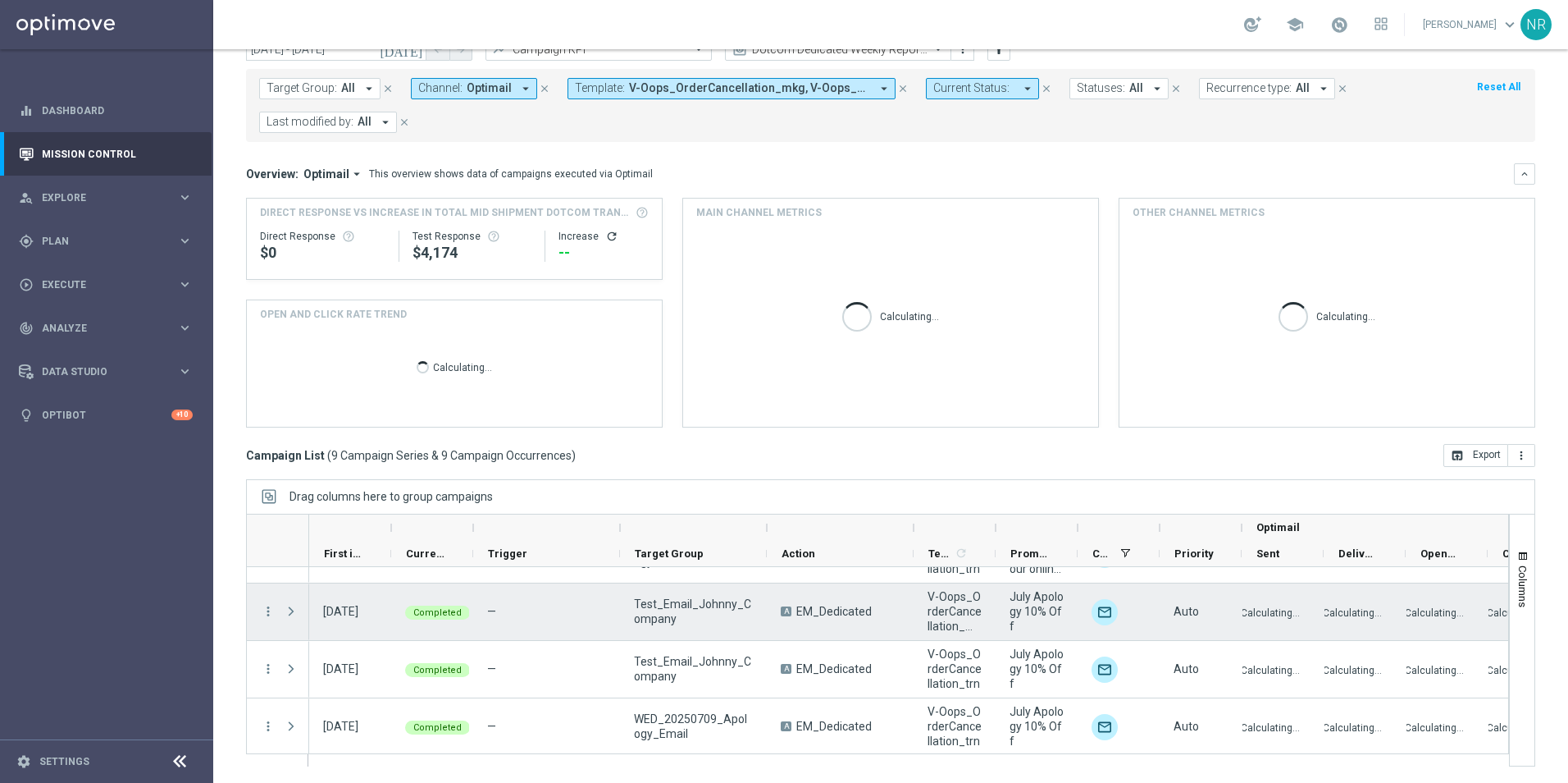
scroll to position [331, 0]
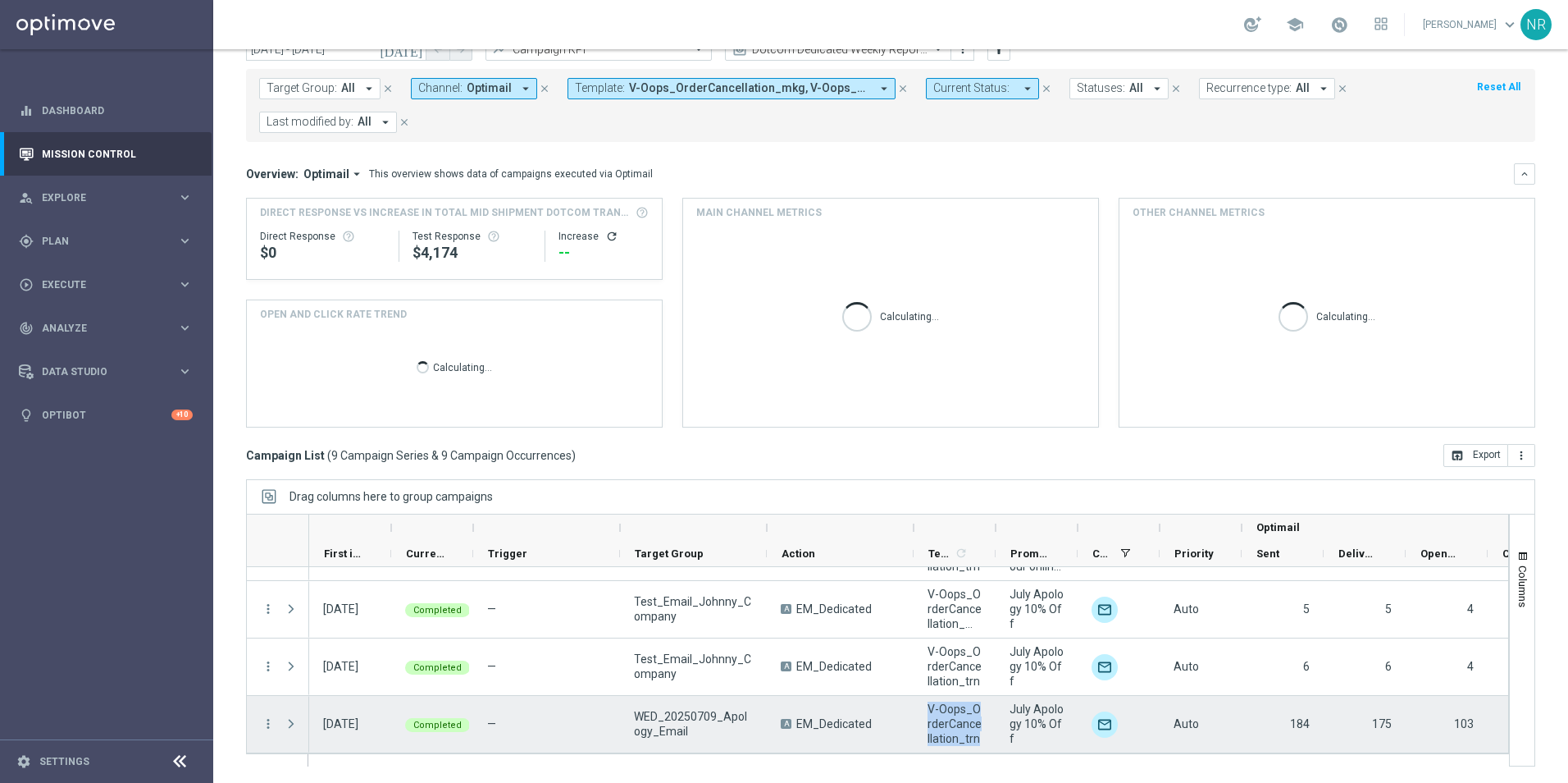
drag, startPoint x: 924, startPoint y: 702, endPoint x: 985, endPoint y: 744, distance: 74.1
click at [985, 744] on div "V-Oops_OrderCancellation_trn" at bounding box center [954, 724] width 82 height 57
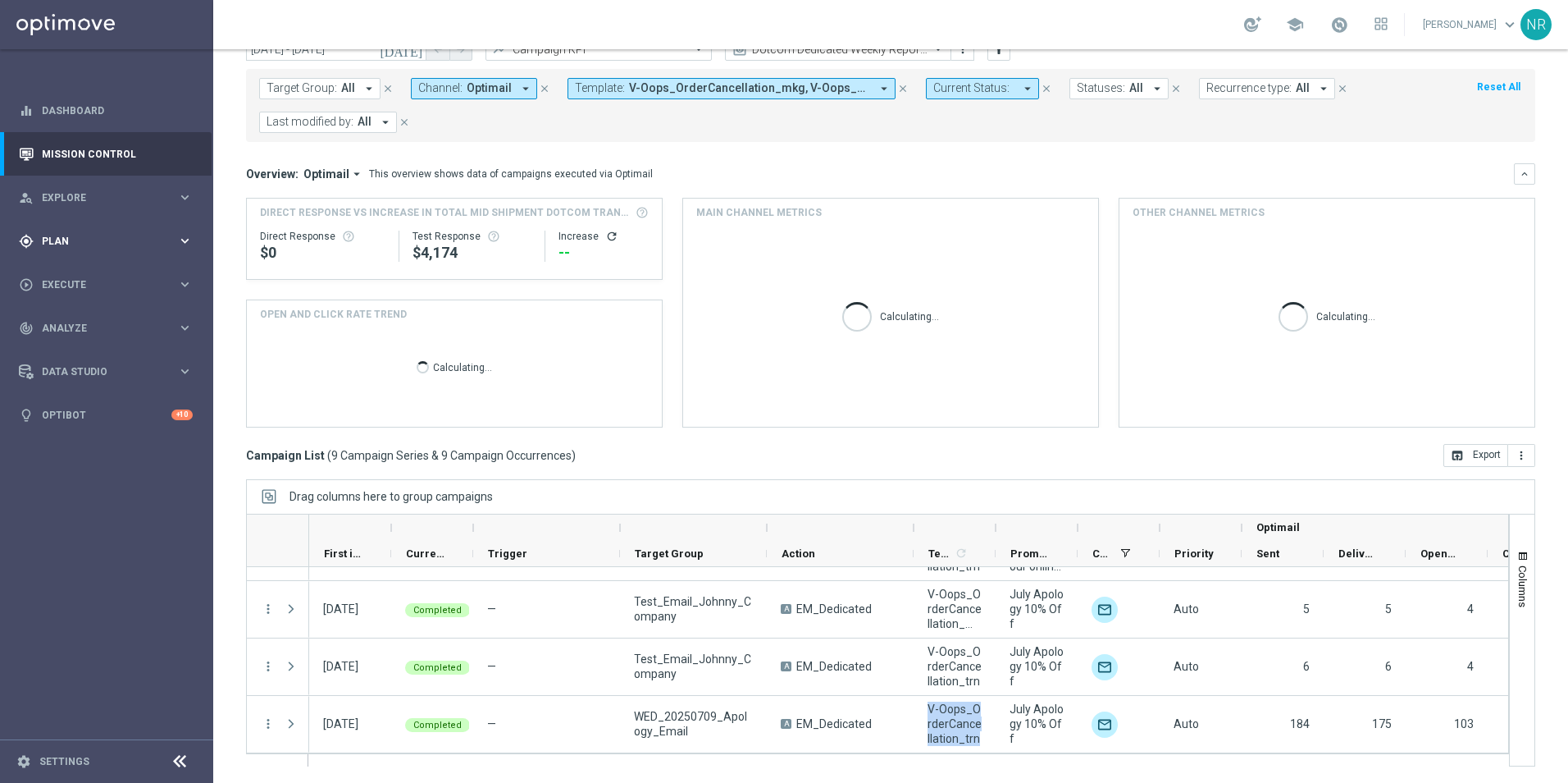
click at [83, 238] on span "Plan" at bounding box center [109, 242] width 136 height 10
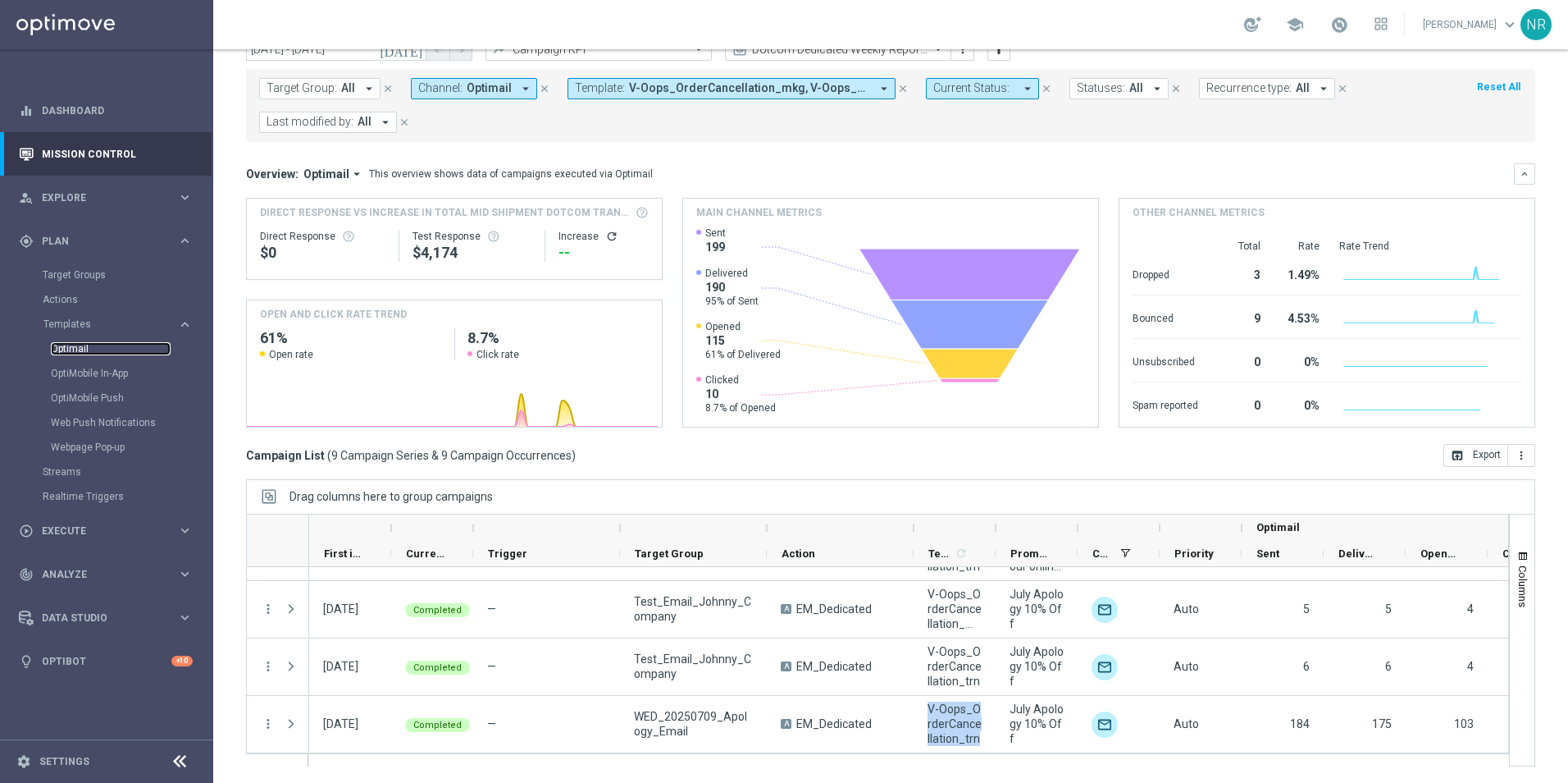
click at [82, 348] on link "Optimail" at bounding box center [110, 348] width 120 height 13
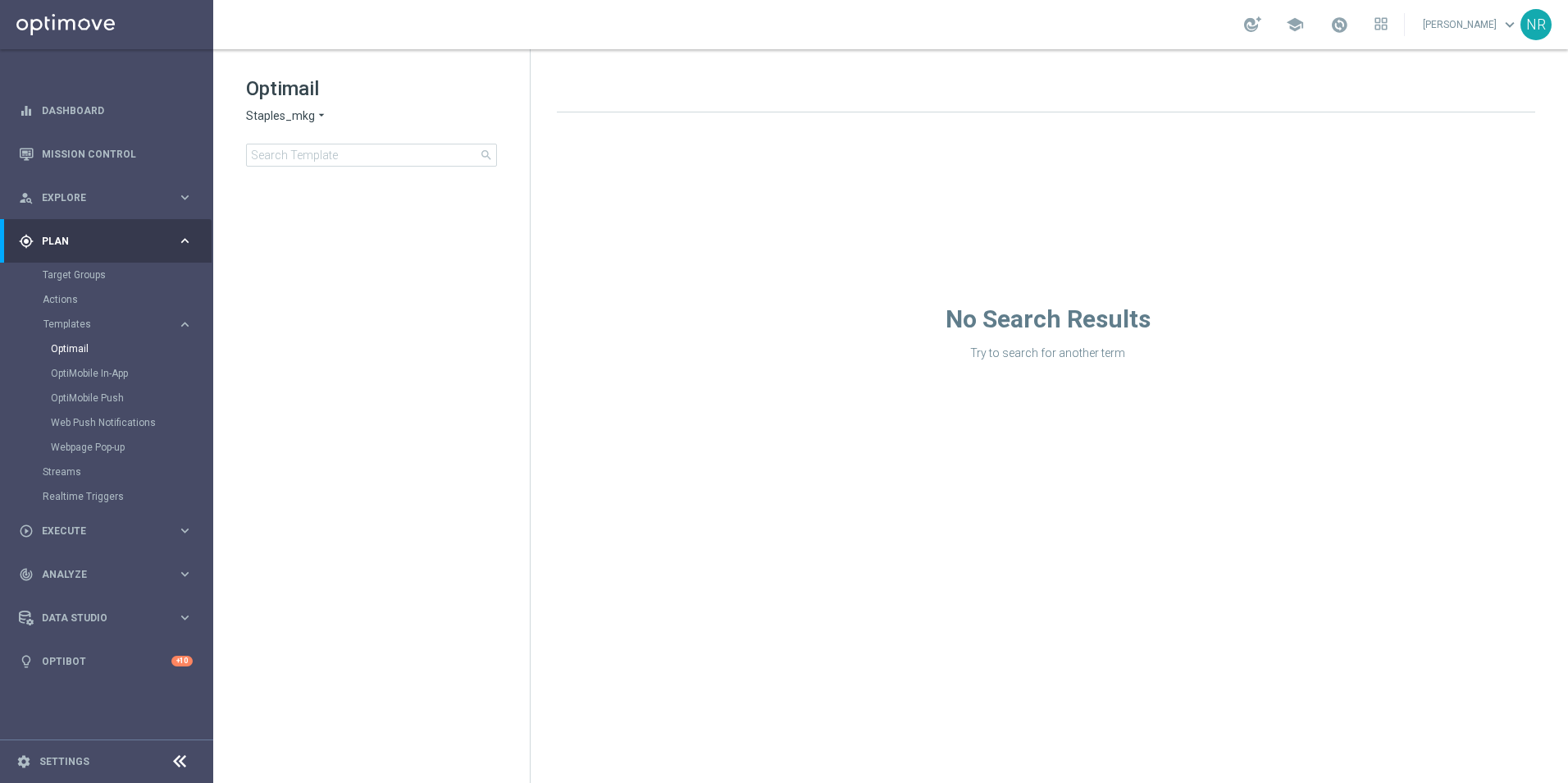
click at [315, 112] on icon "arrow_drop_down" at bounding box center [321, 116] width 13 height 15
click at [321, 162] on div "Staples_mkt_trn" at bounding box center [308, 154] width 123 height 20
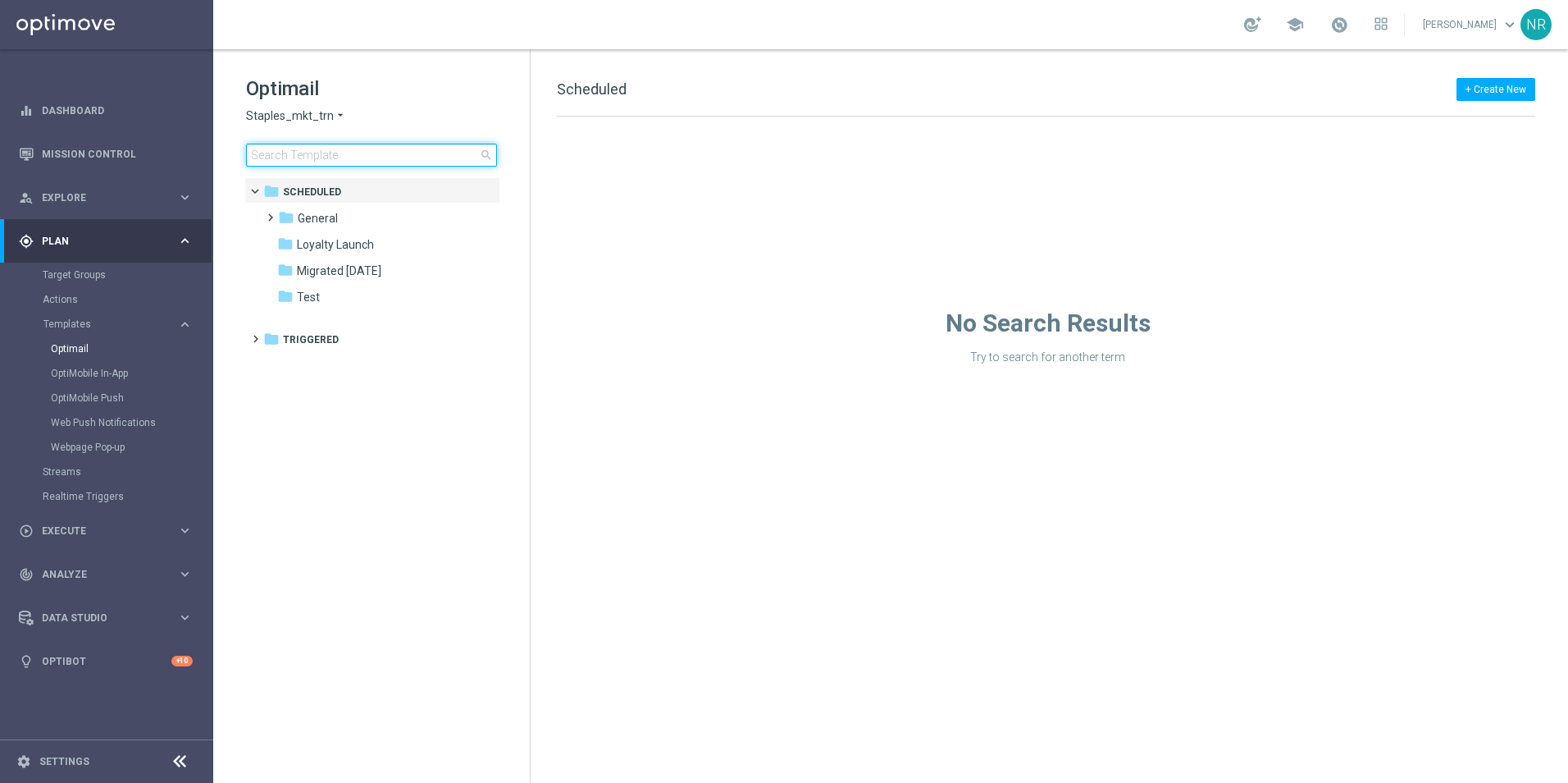
click at [324, 152] on input at bounding box center [371, 154] width 251 height 23
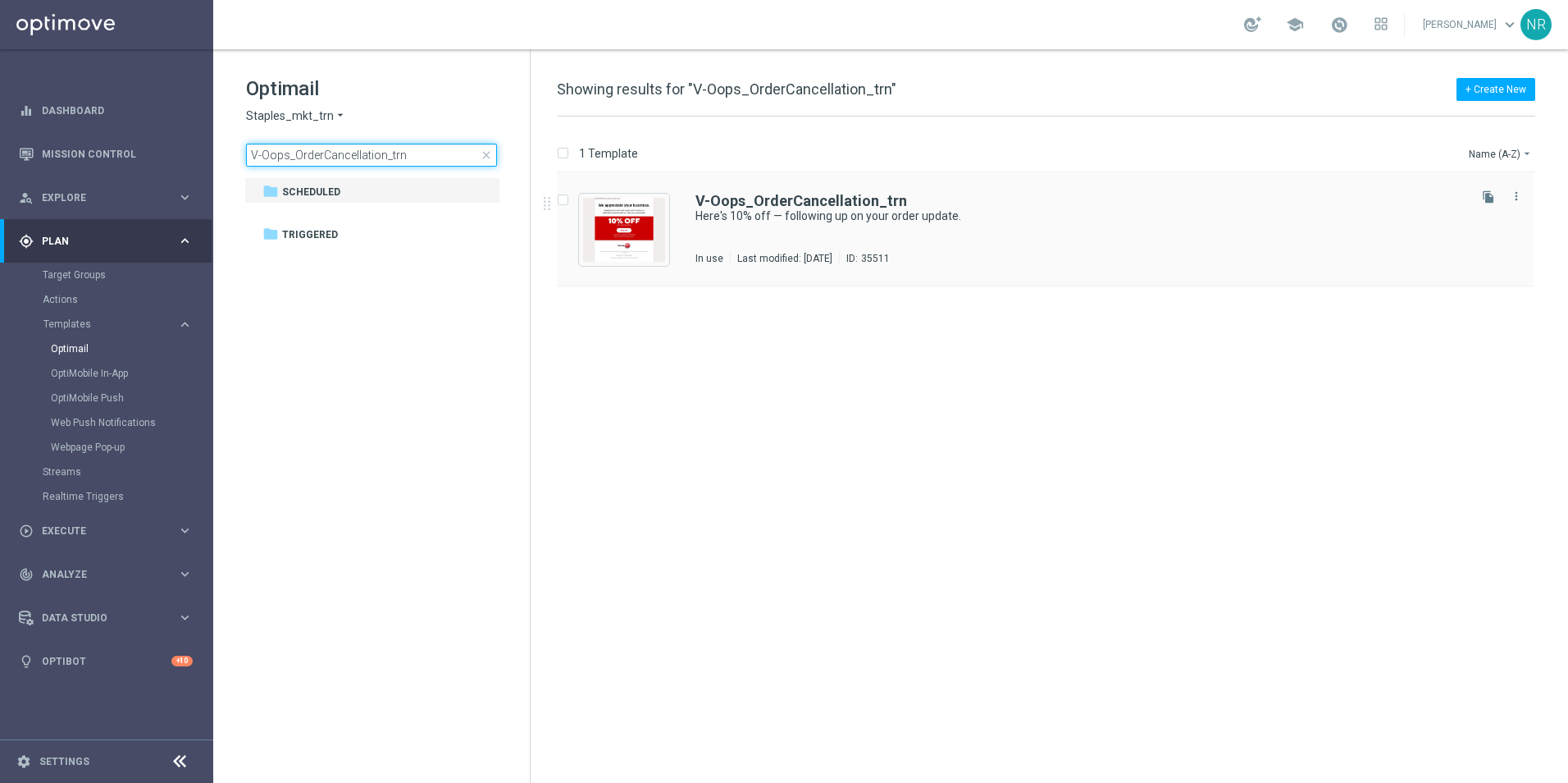
type input "V-Oops_OrderCancellation_trn"
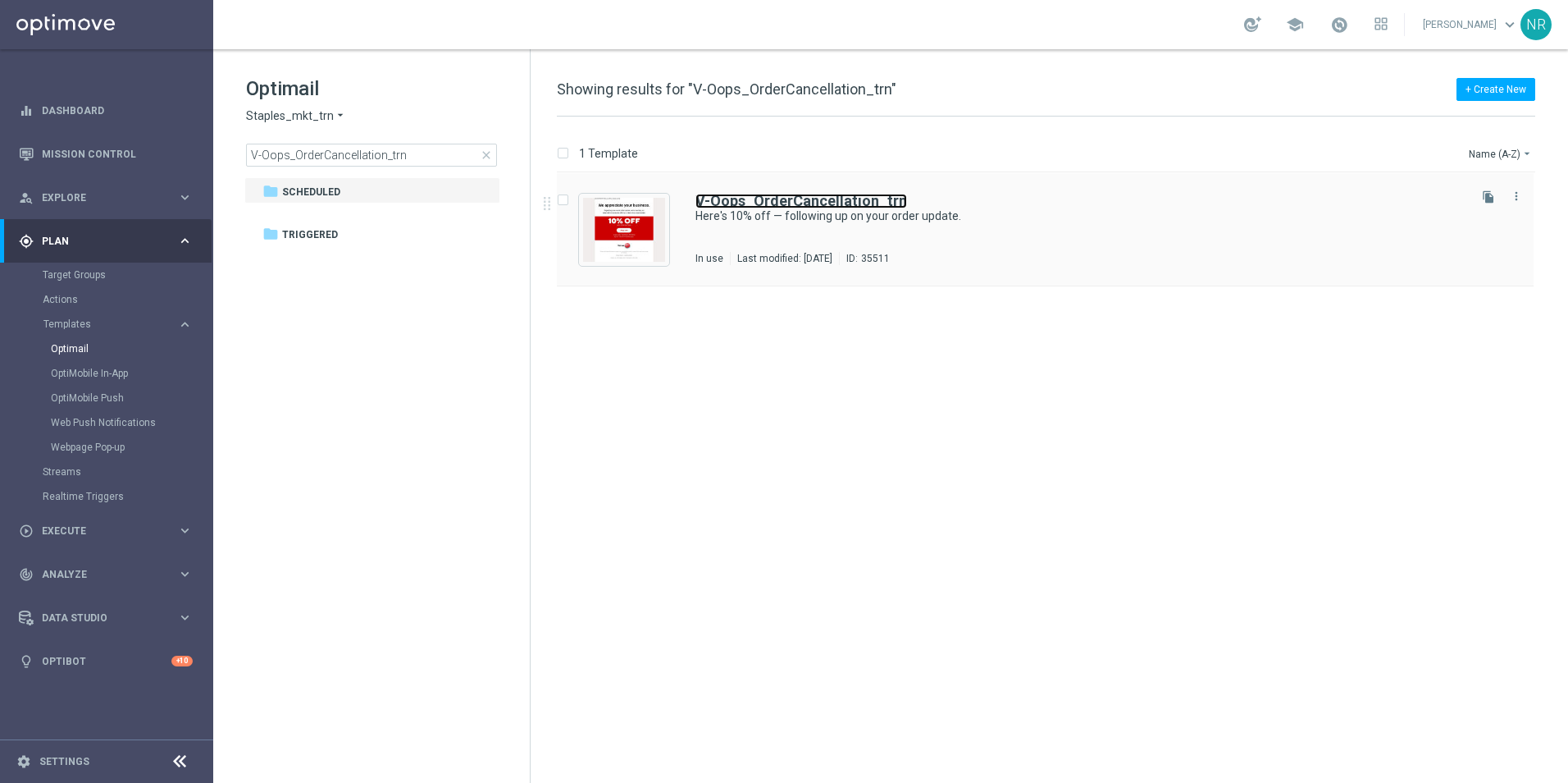
click at [812, 199] on b "V-Oops_OrderCancellation_trn" at bounding box center [801, 200] width 212 height 17
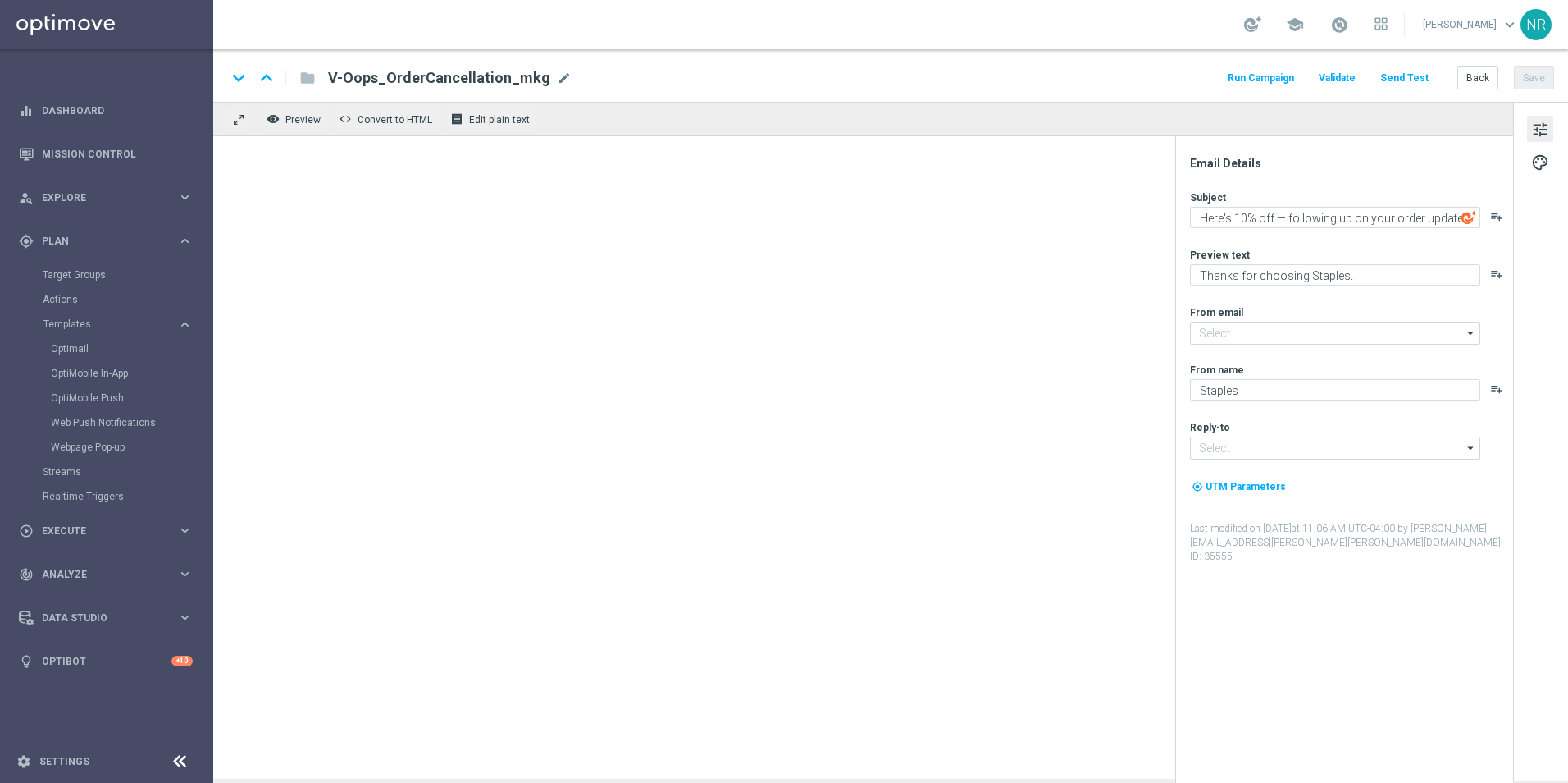
type input "staples@connected.staples.com"
type input "info@staples.com"
type input "Staples@info.staples.com"
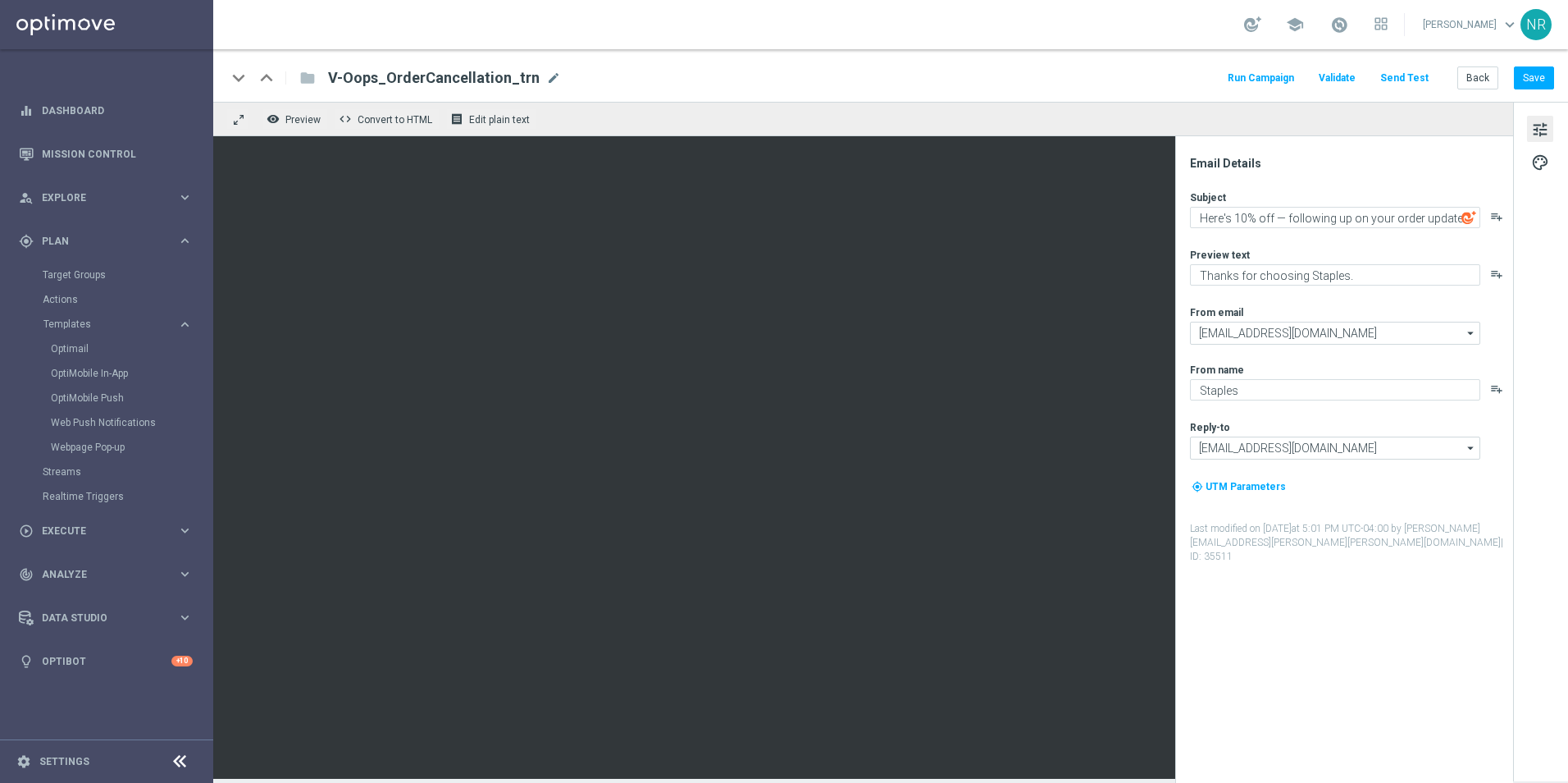
click at [752, 67] on div "keyboard_arrow_down keyboard_arrow_up folder V-Oops_OrderCancellation_trn V-Oop…" at bounding box center [890, 77] width 1328 height 21
click at [1436, 139] on div "Email Details Subject Here's 10% off — following up on your order update. playl…" at bounding box center [1344, 460] width 338 height 646
